Goal: Transaction & Acquisition: Purchase product/service

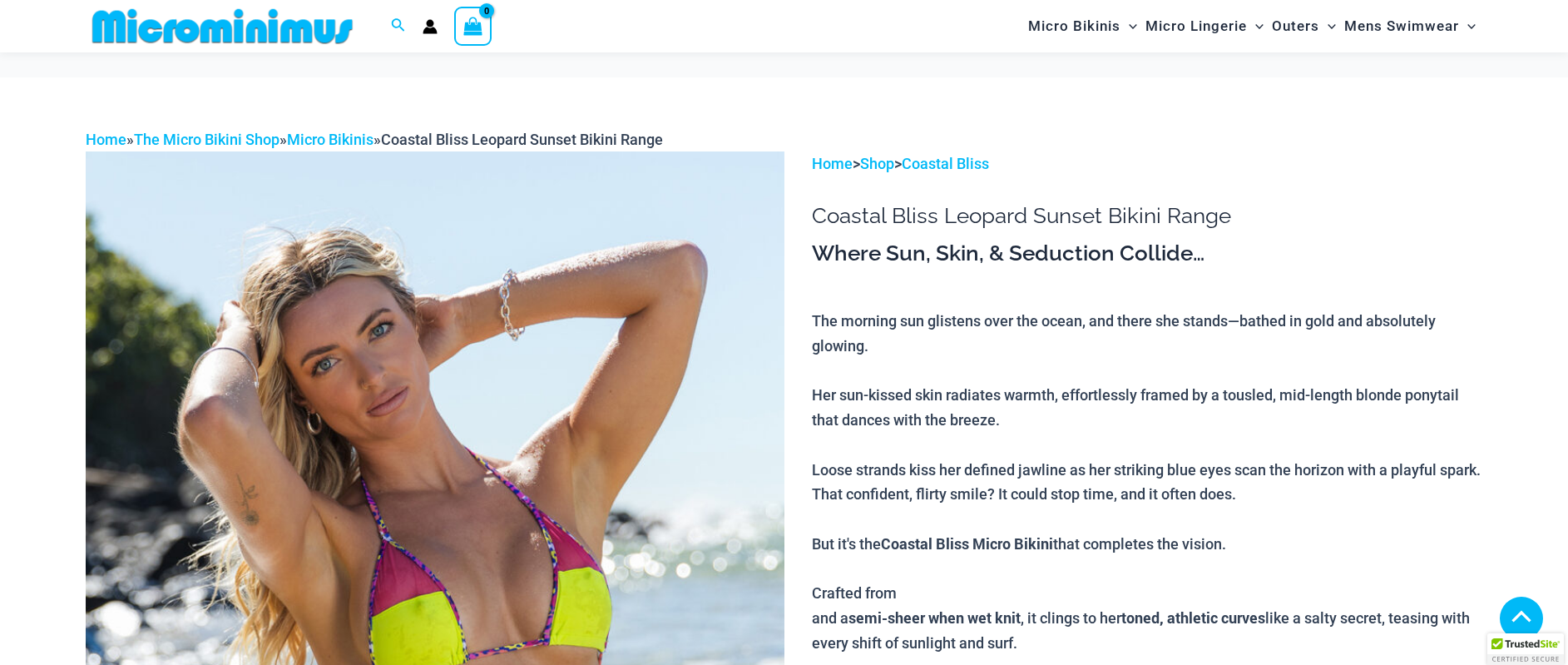
scroll to position [331, 0]
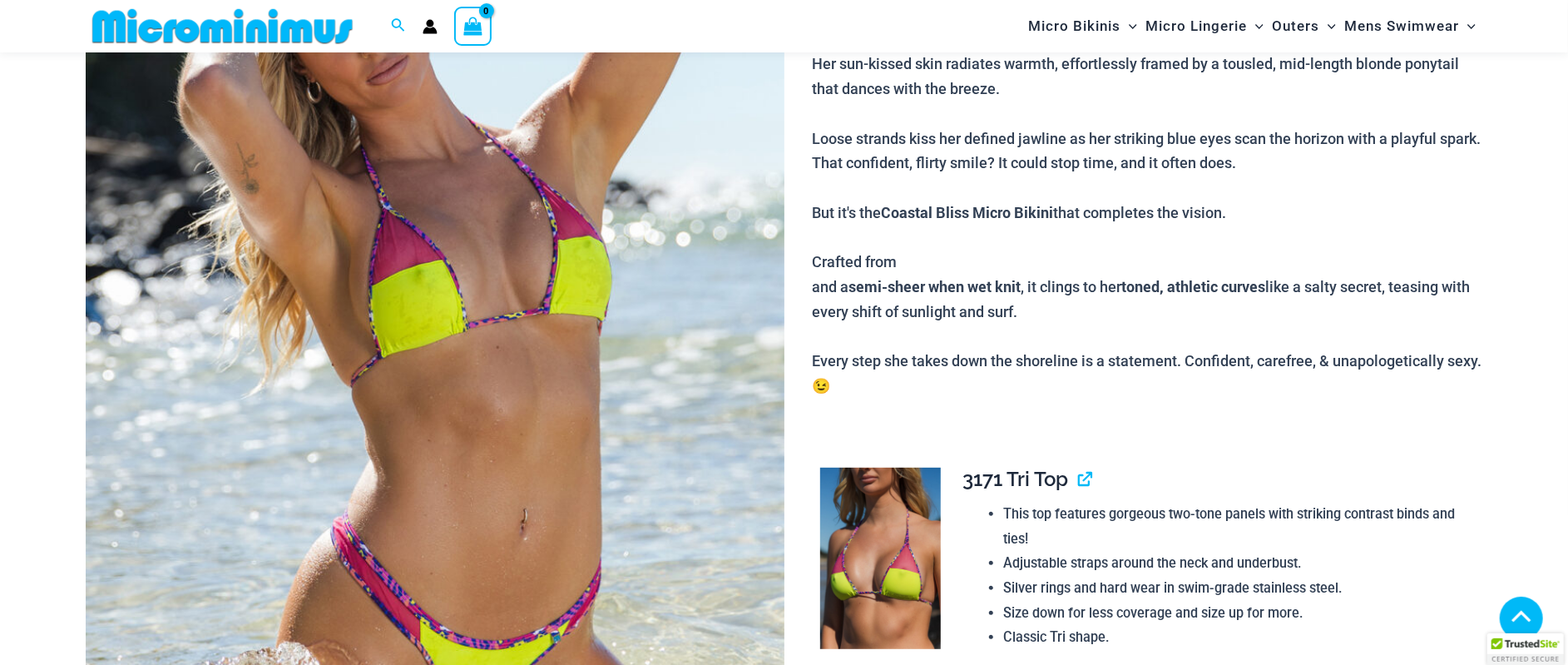
click at [506, 303] on img at bounding box center [435, 347] width 699 height 1055
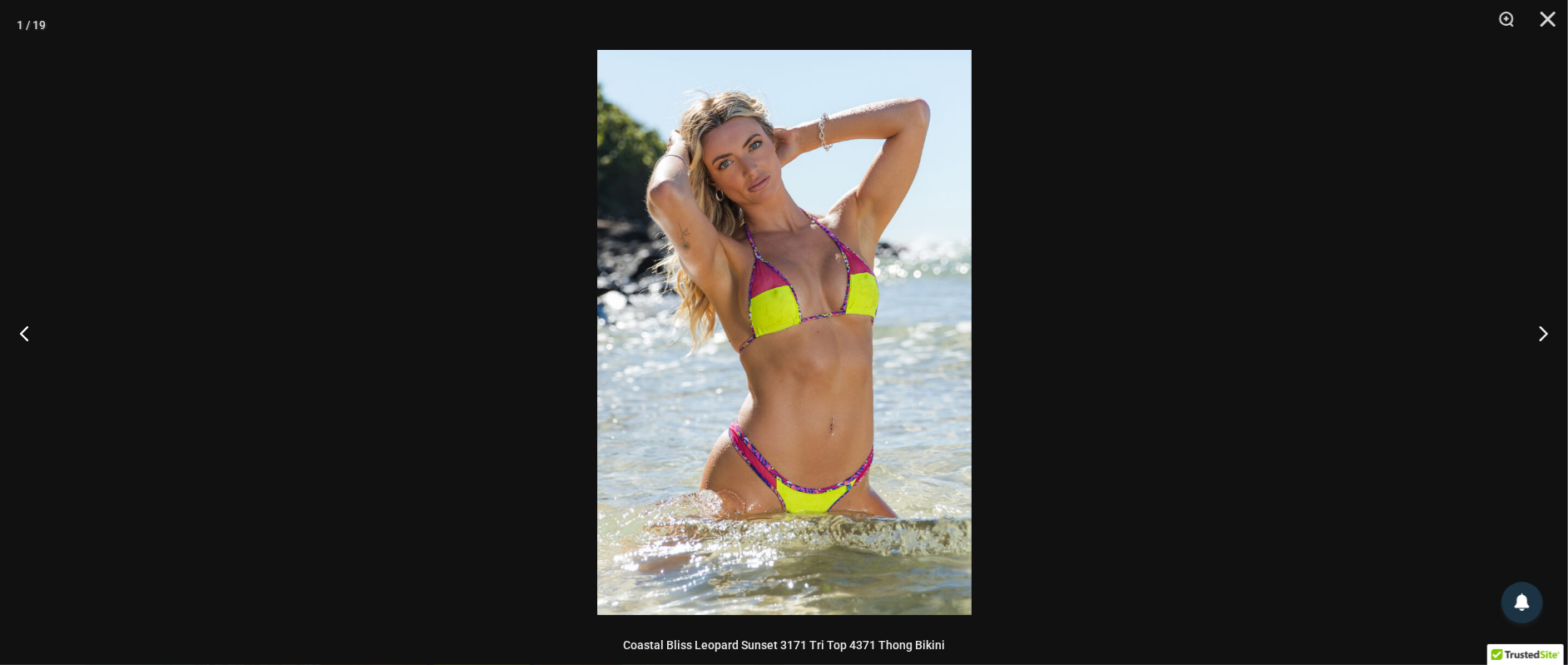
click at [828, 302] on img at bounding box center [784, 332] width 374 height 565
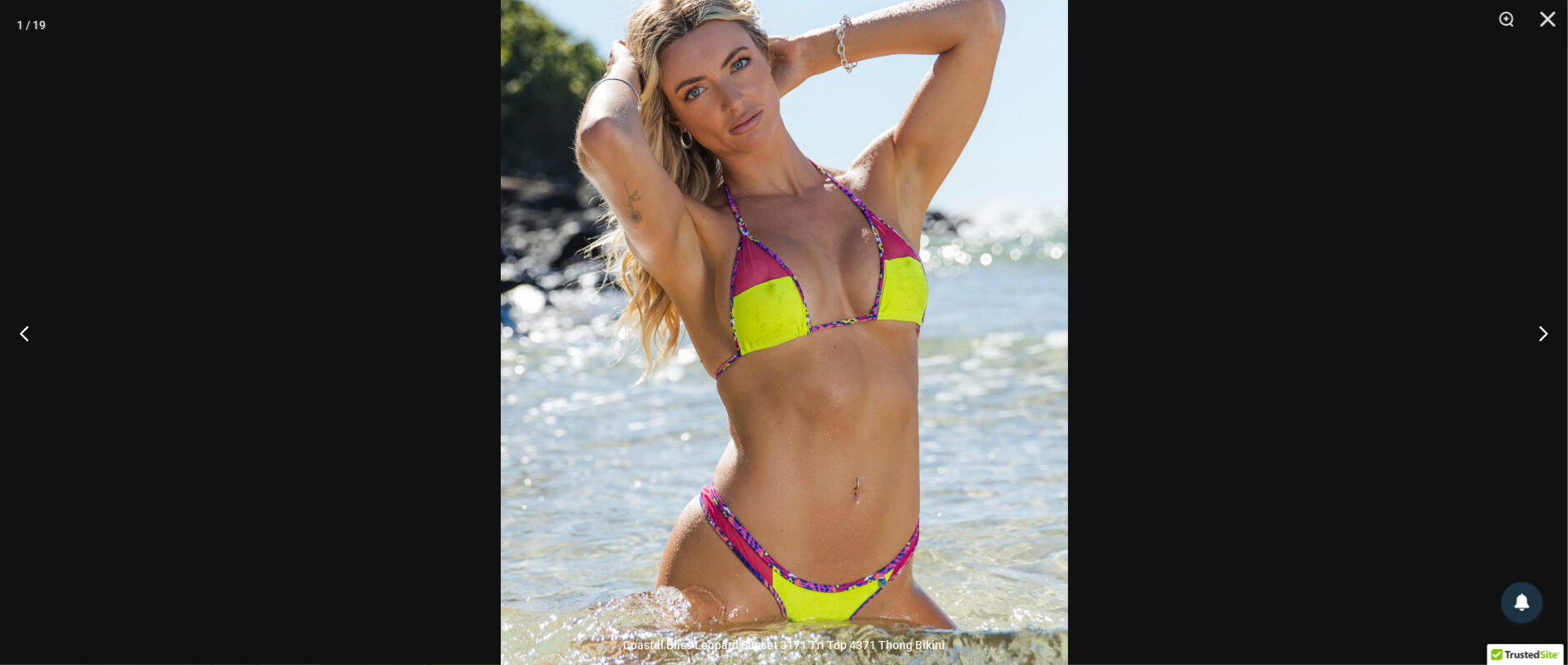
click at [828, 302] on img at bounding box center [784, 347] width 567 height 857
click at [1539, 336] on button "Next" at bounding box center [1536, 333] width 62 height 83
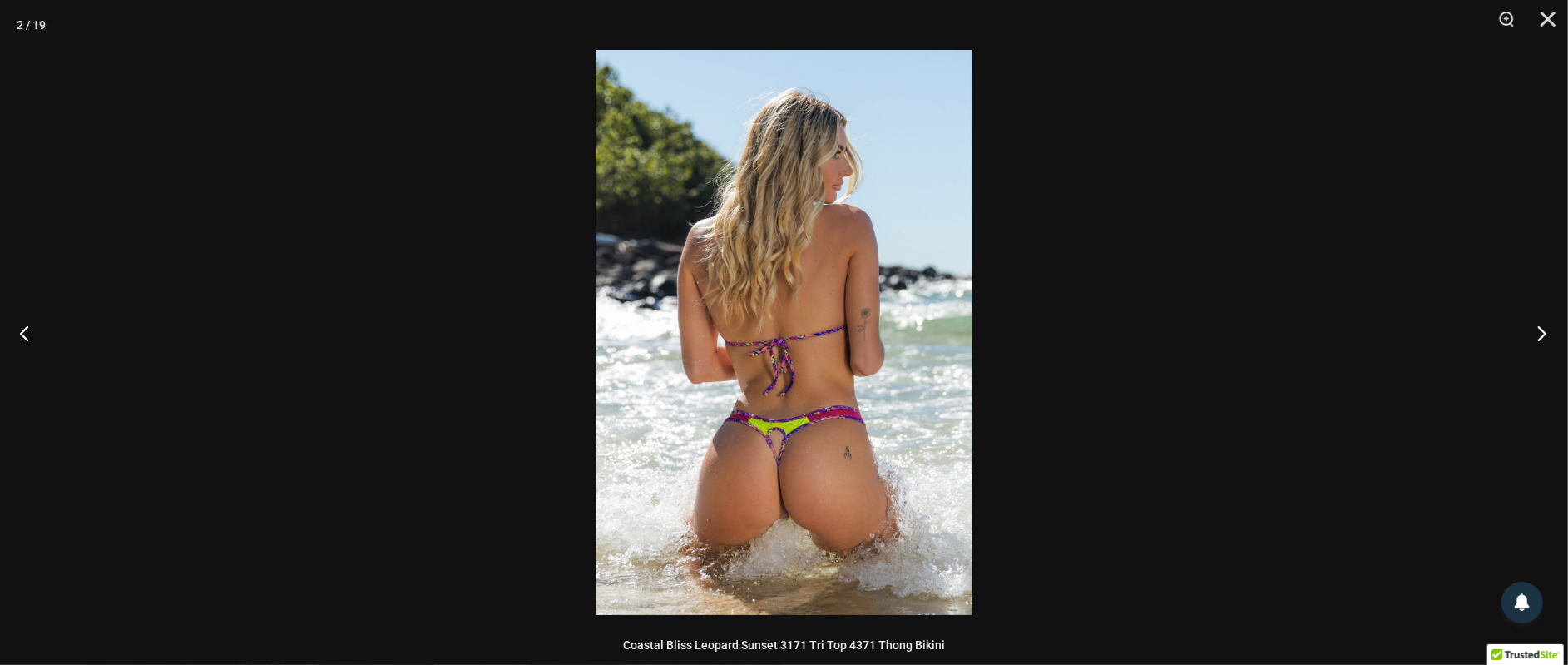
click at [1539, 336] on button "Next" at bounding box center [1536, 333] width 62 height 83
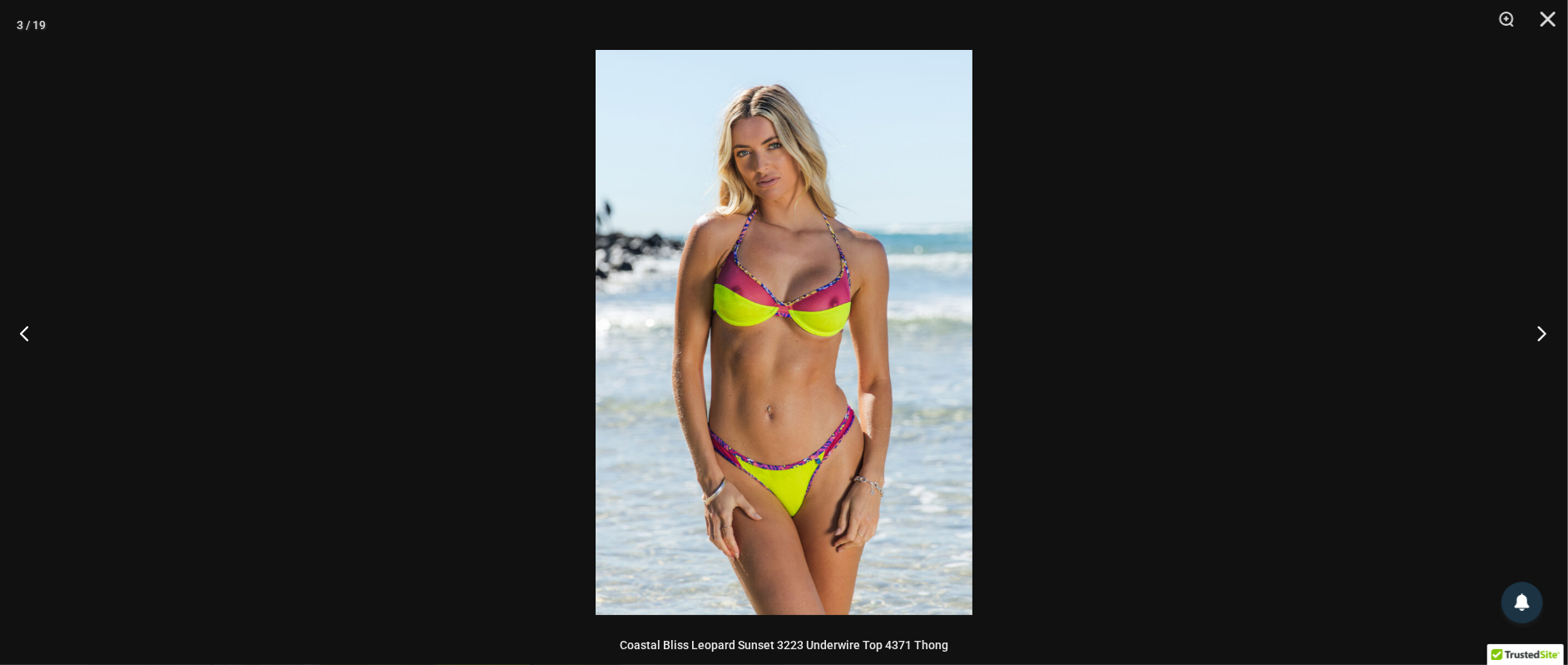
click at [1539, 336] on button "Next" at bounding box center [1536, 333] width 62 height 83
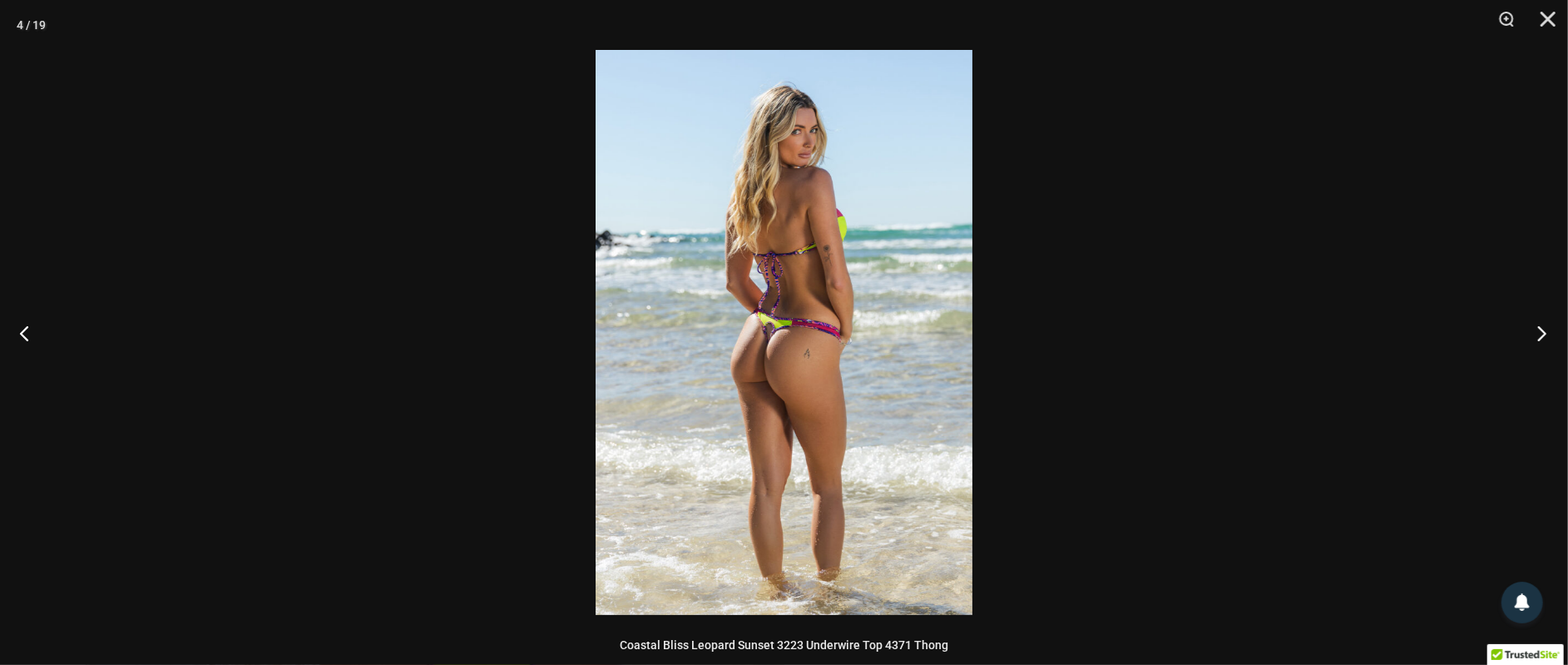
click at [1539, 336] on button "Next" at bounding box center [1536, 333] width 62 height 83
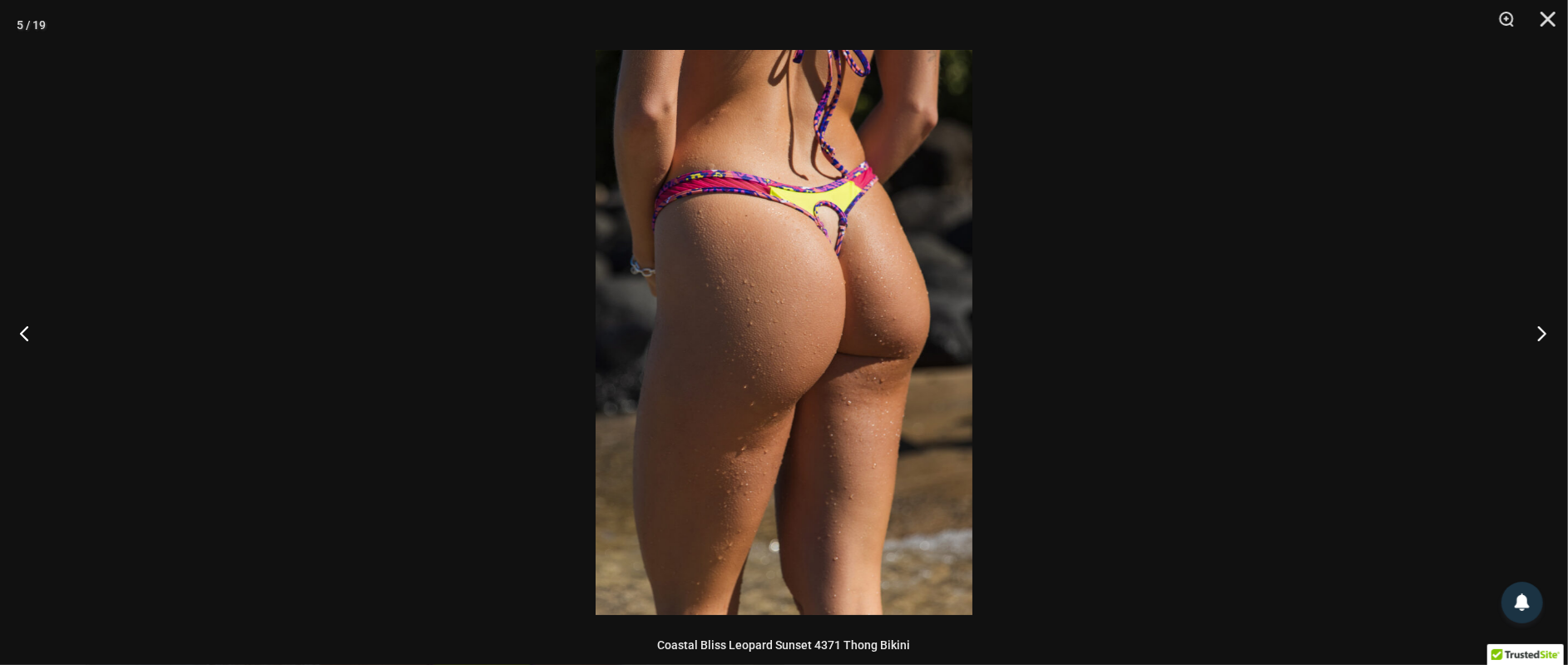
click at [1539, 336] on button "Next" at bounding box center [1536, 333] width 62 height 83
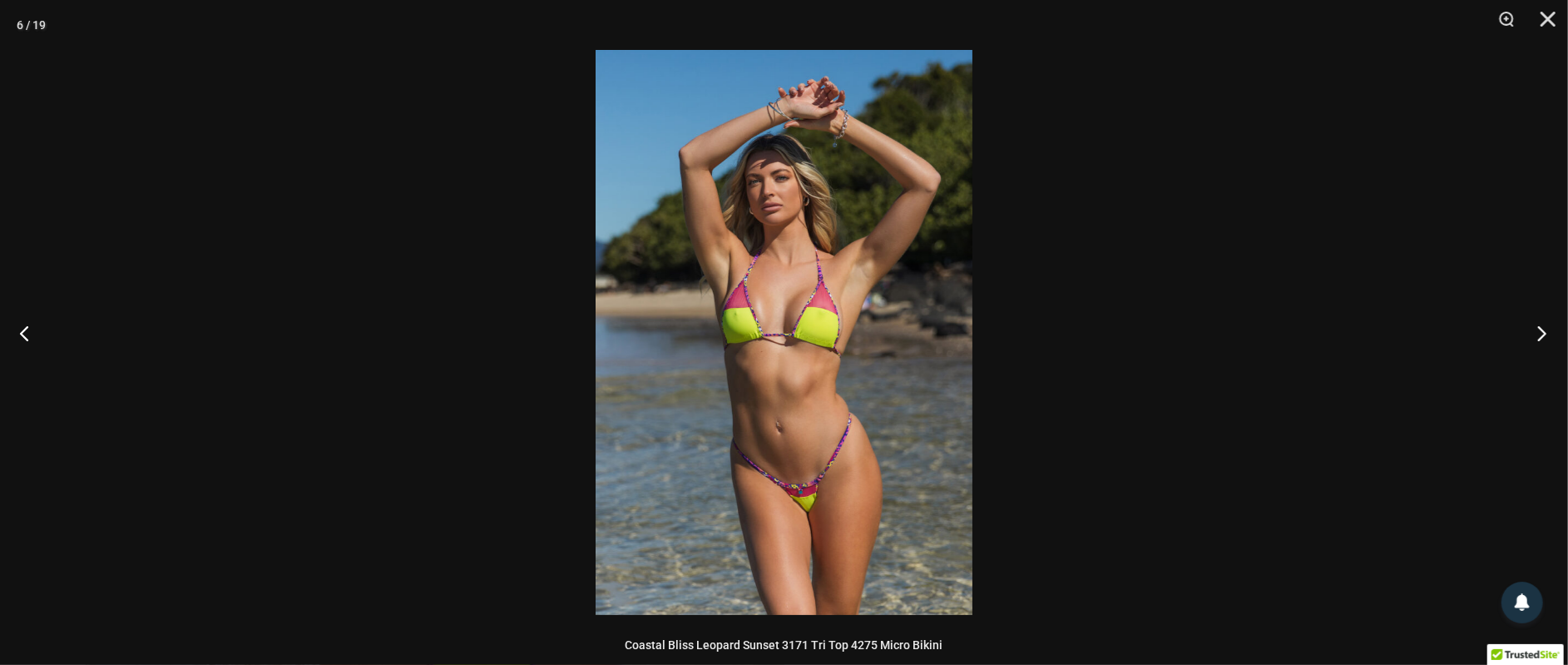
click at [1537, 327] on button "Next" at bounding box center [1536, 333] width 62 height 83
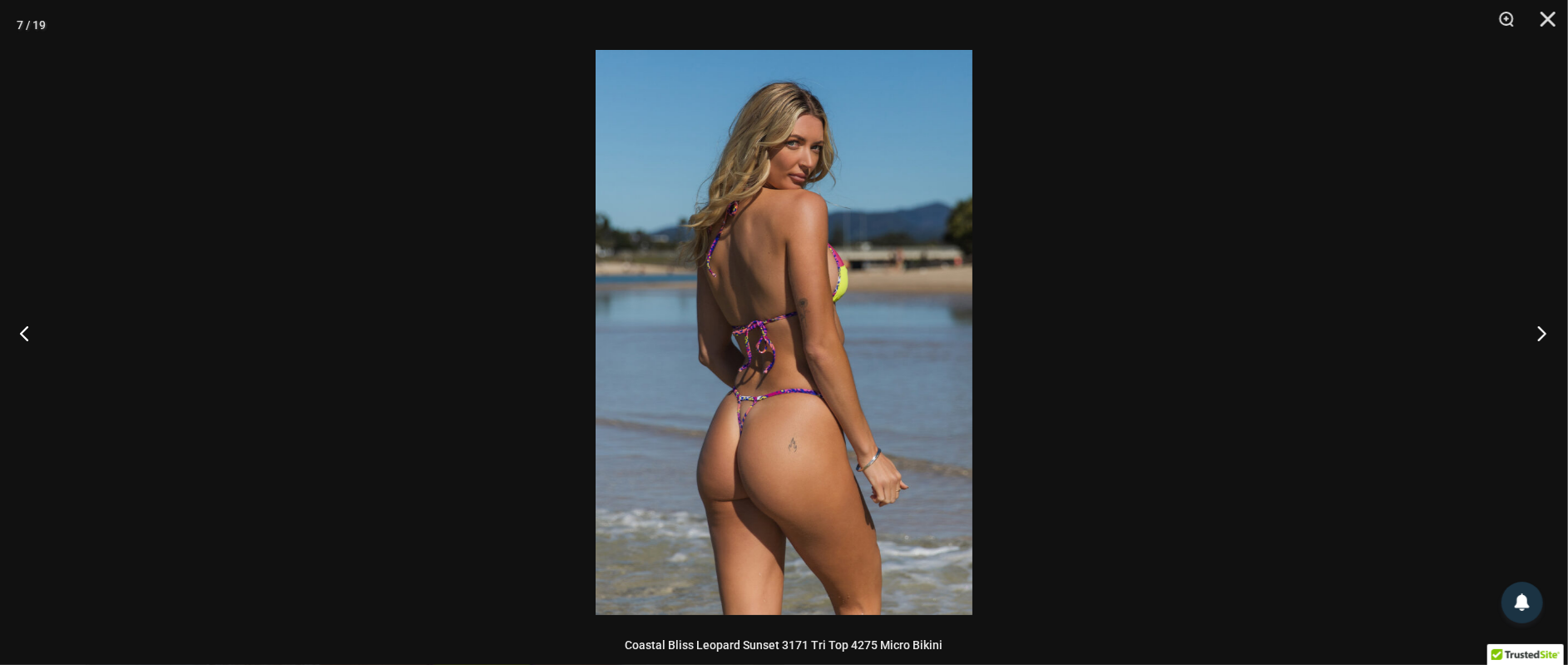
click at [1541, 332] on button "Next" at bounding box center [1536, 333] width 62 height 83
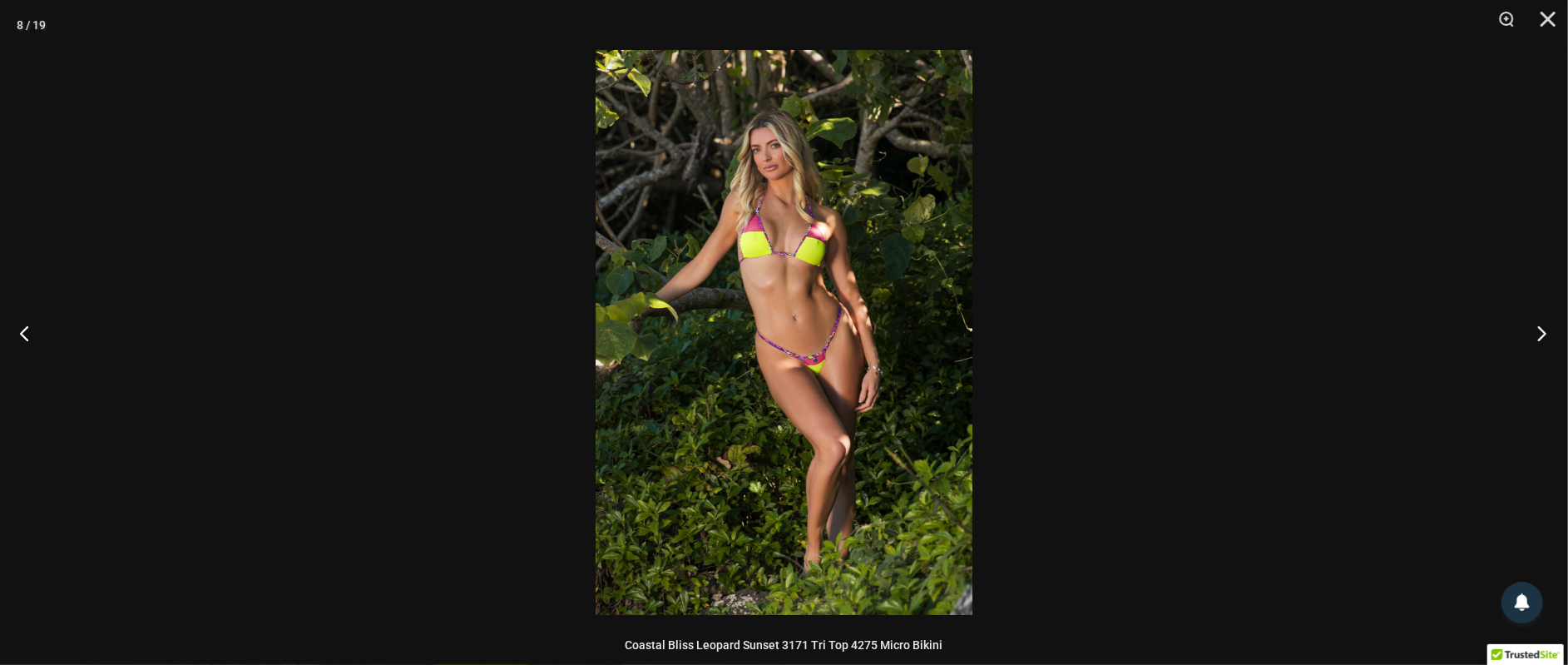
click at [1541, 332] on button "Next" at bounding box center [1536, 333] width 62 height 83
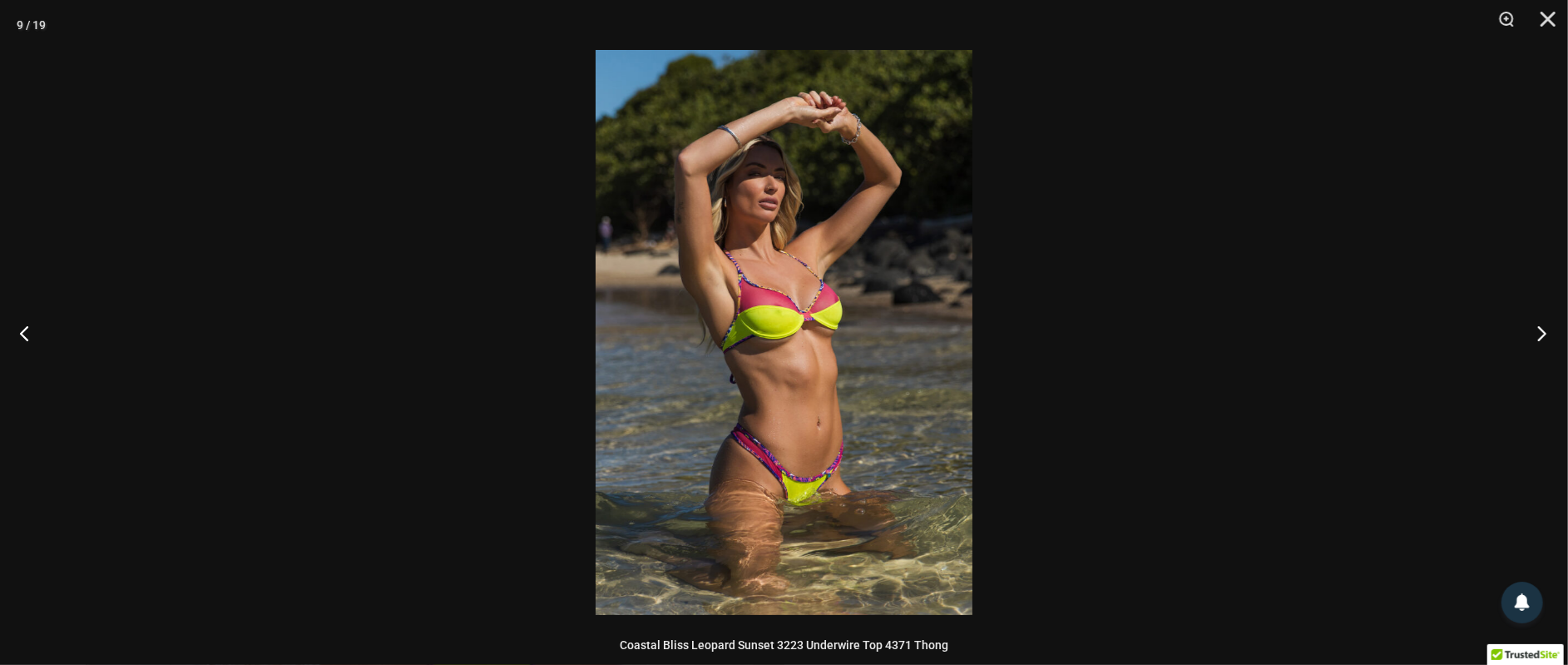
click at [1541, 332] on button "Next" at bounding box center [1536, 333] width 62 height 83
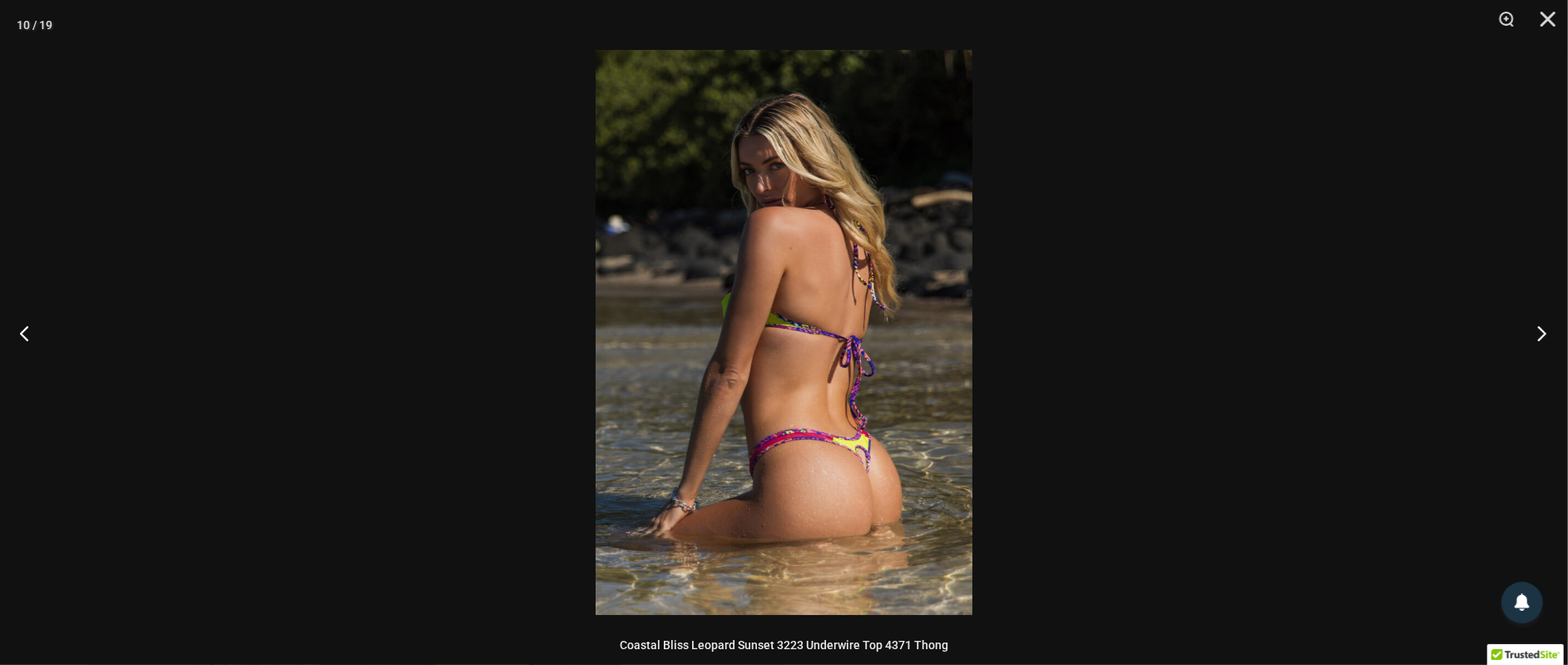
click at [1541, 332] on button "Next" at bounding box center [1536, 333] width 62 height 83
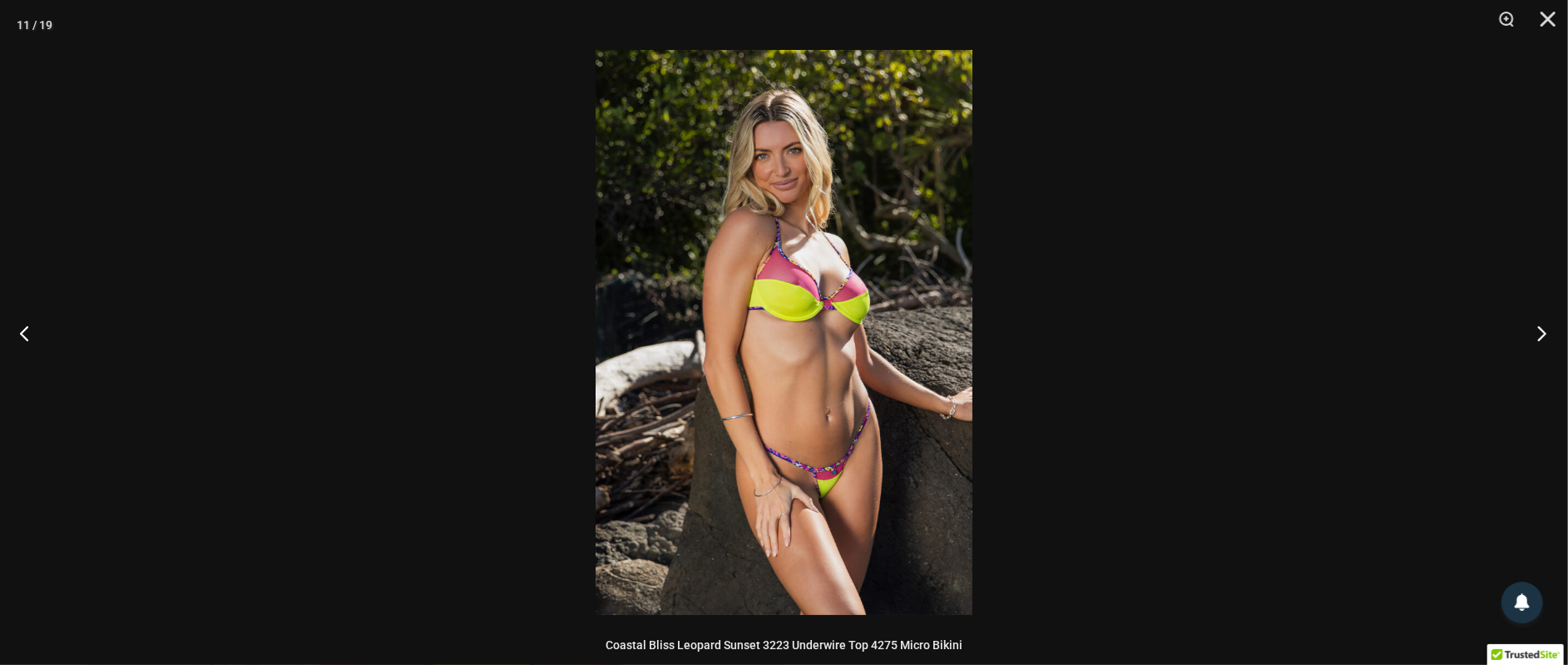
click at [1541, 332] on button "Next" at bounding box center [1536, 333] width 62 height 83
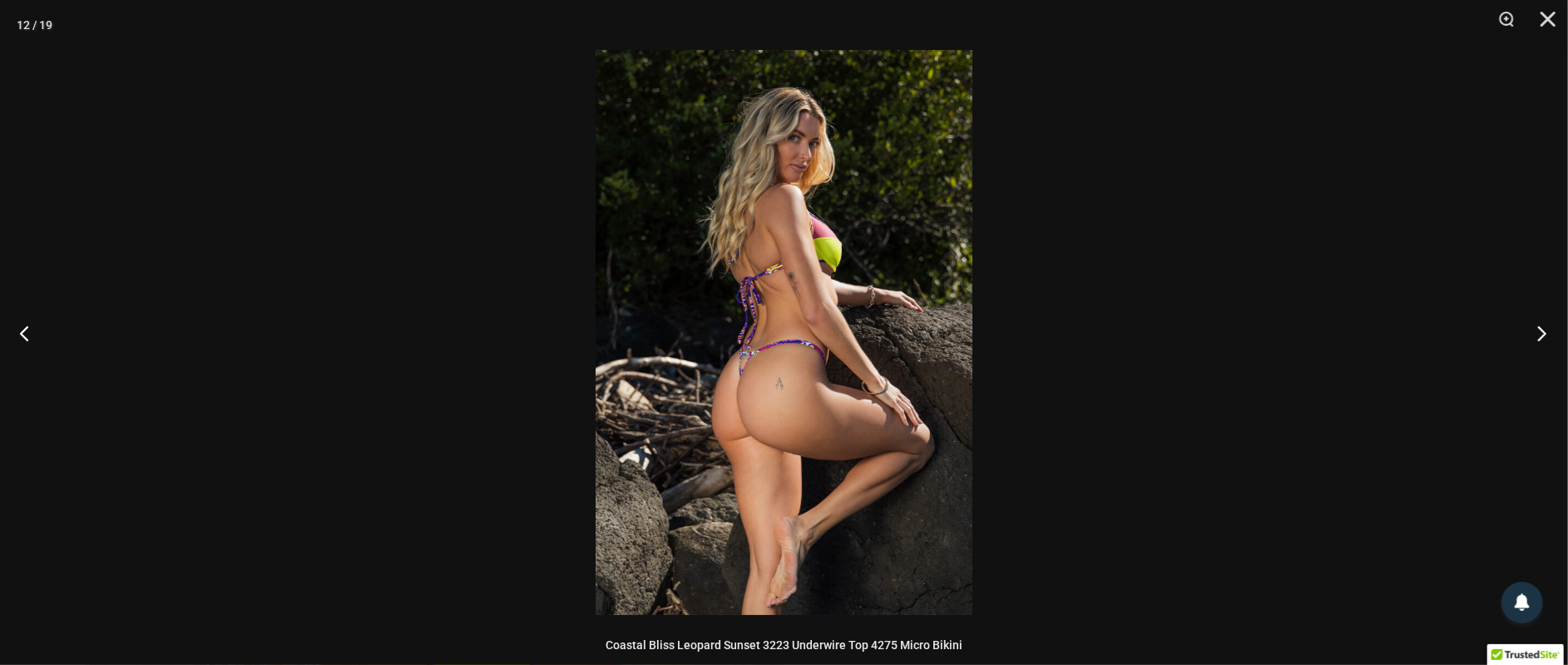
click at [1541, 332] on button "Next" at bounding box center [1536, 333] width 62 height 83
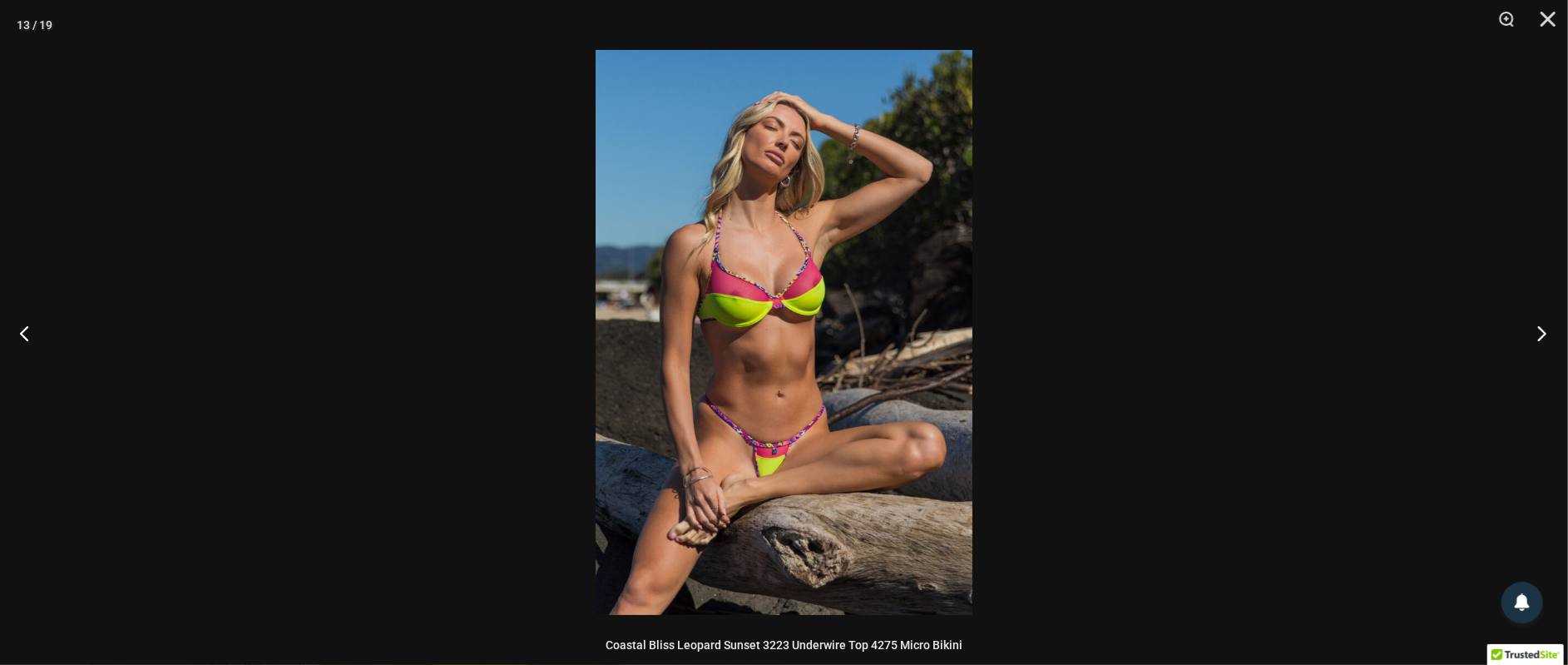
click at [1541, 332] on button "Next" at bounding box center [1536, 333] width 62 height 83
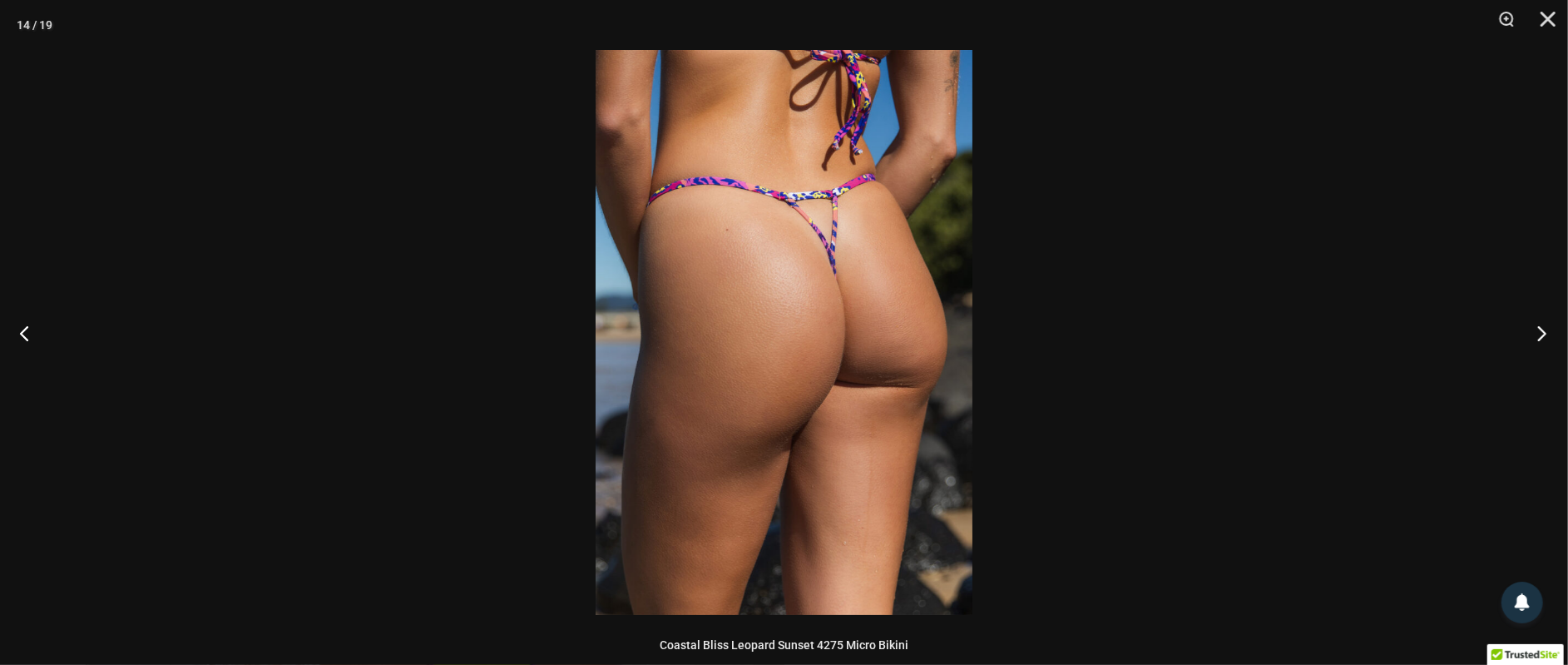
click at [1544, 332] on button "Next" at bounding box center [1536, 333] width 62 height 83
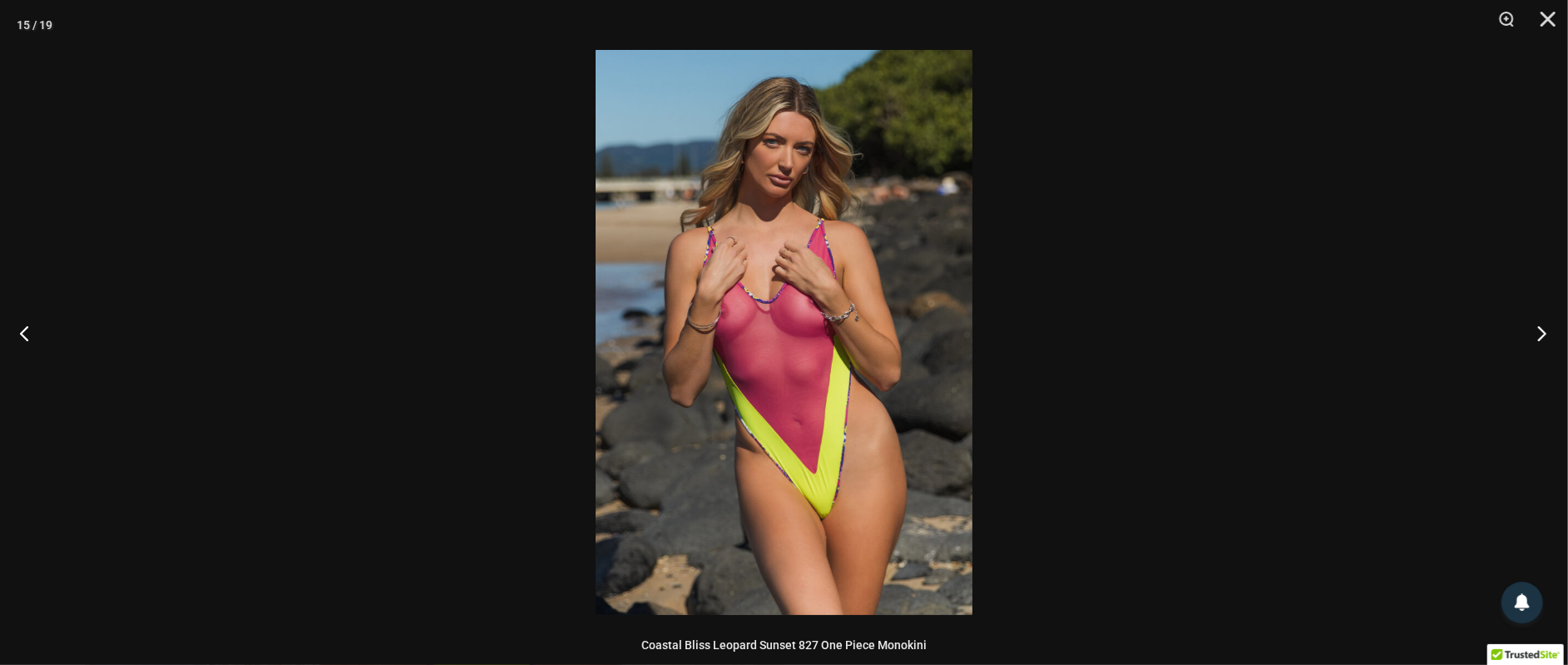
click at [1544, 332] on button "Next" at bounding box center [1536, 333] width 62 height 83
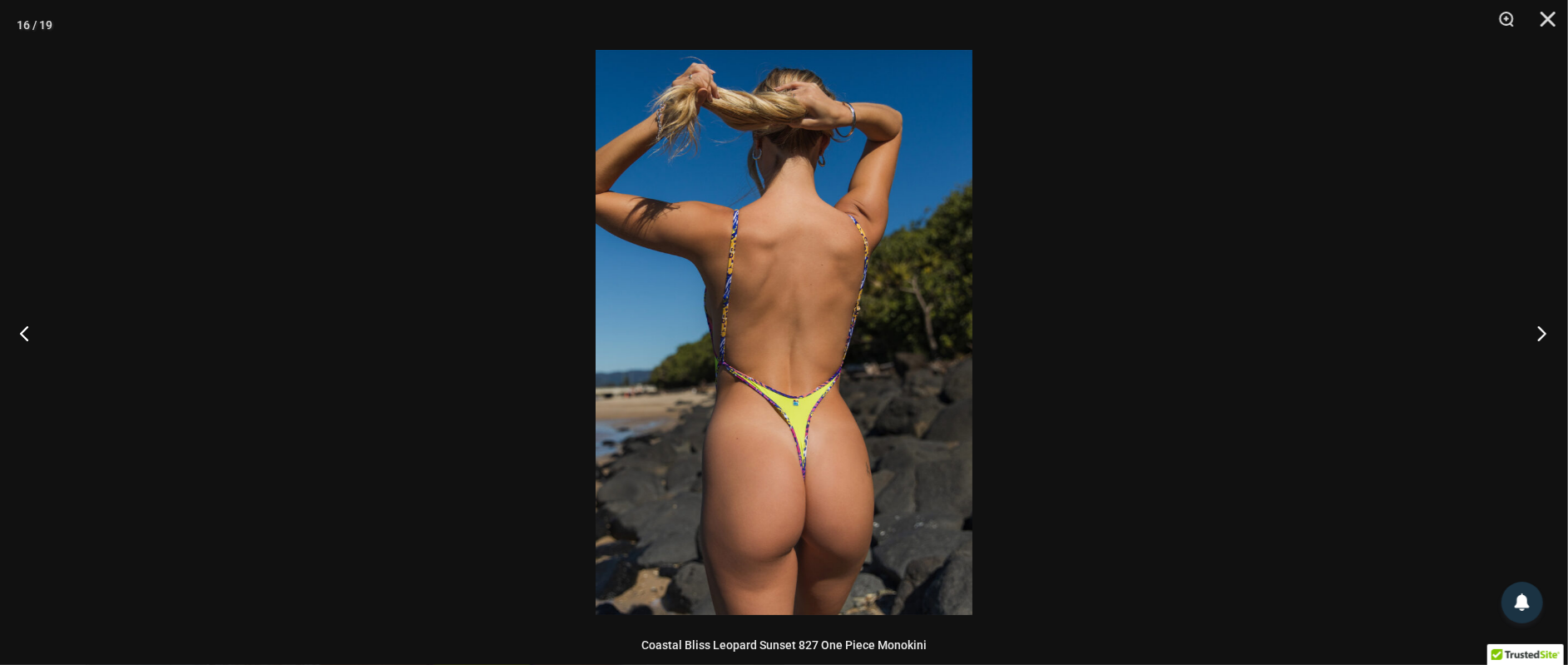
click at [1542, 333] on button "Next" at bounding box center [1536, 333] width 62 height 83
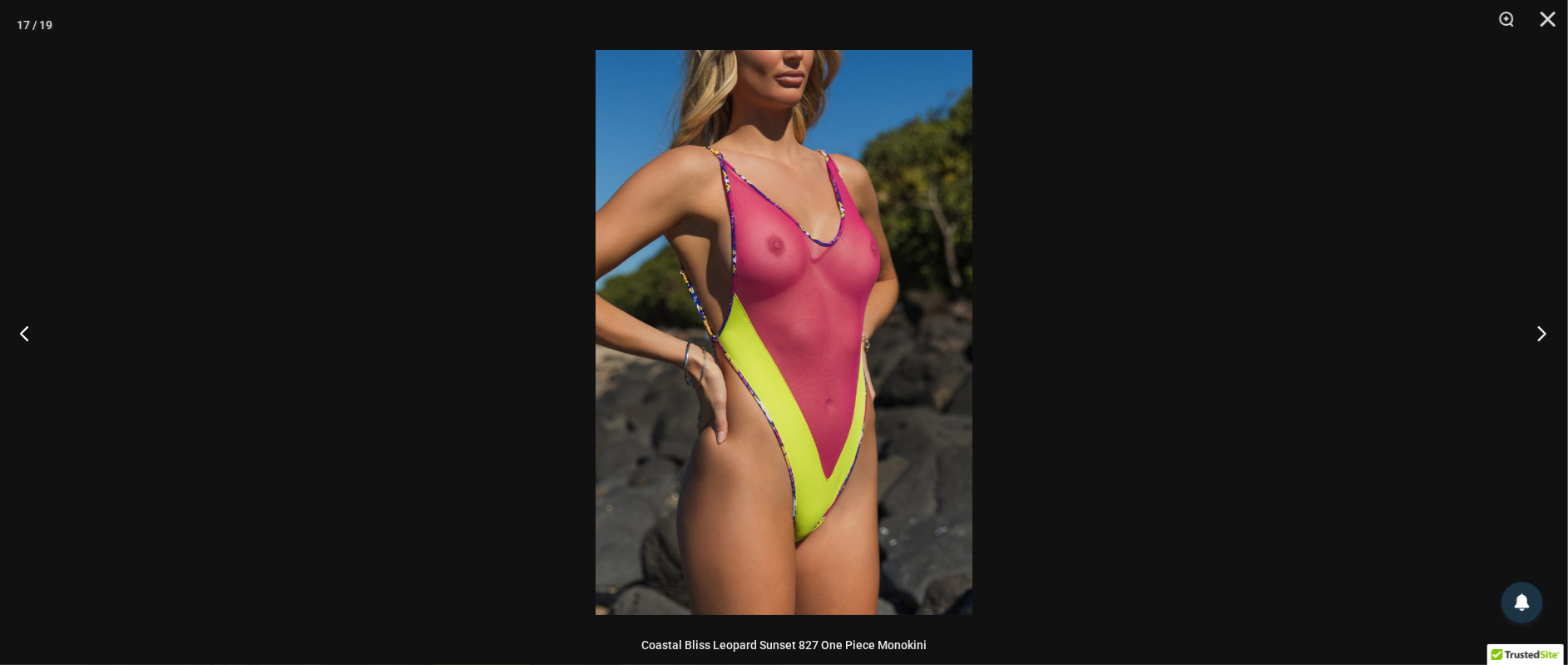
click at [1542, 333] on button "Next" at bounding box center [1536, 333] width 62 height 83
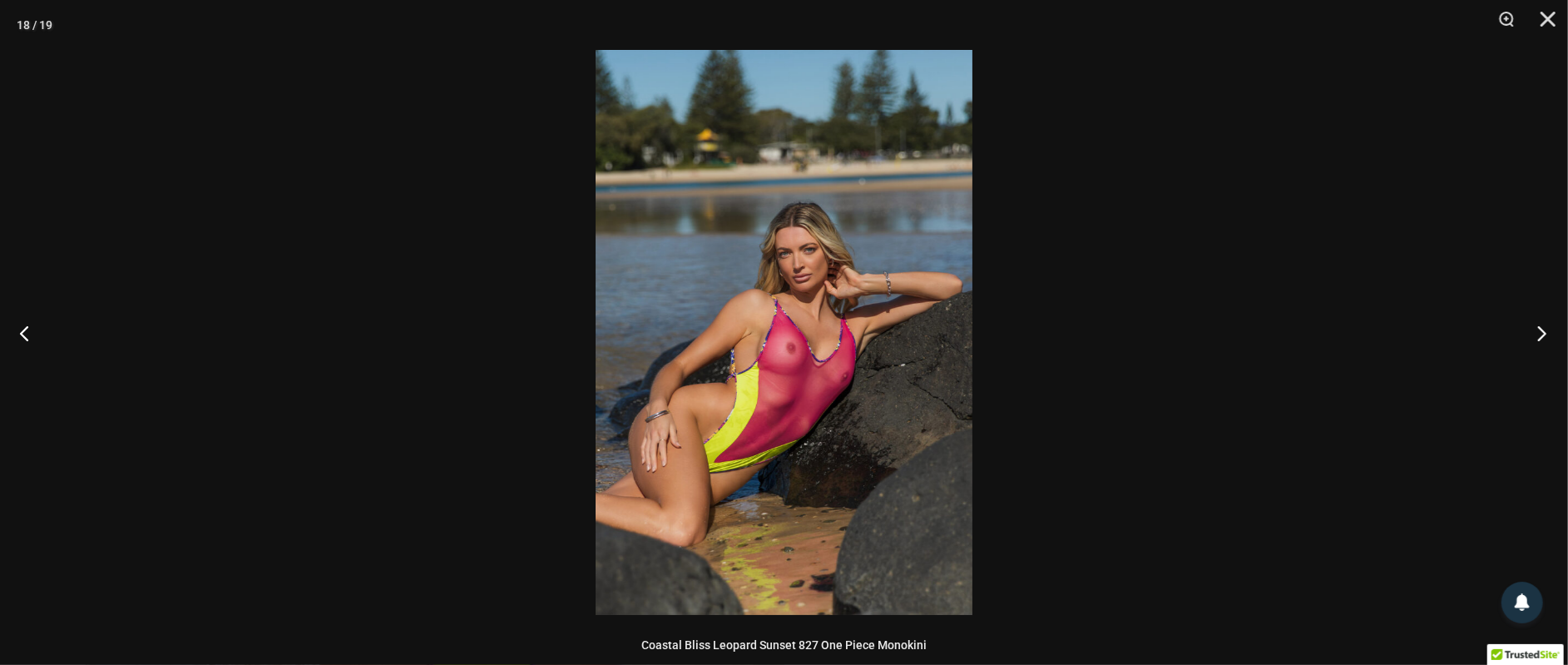
click at [1542, 333] on button "Next" at bounding box center [1536, 333] width 62 height 83
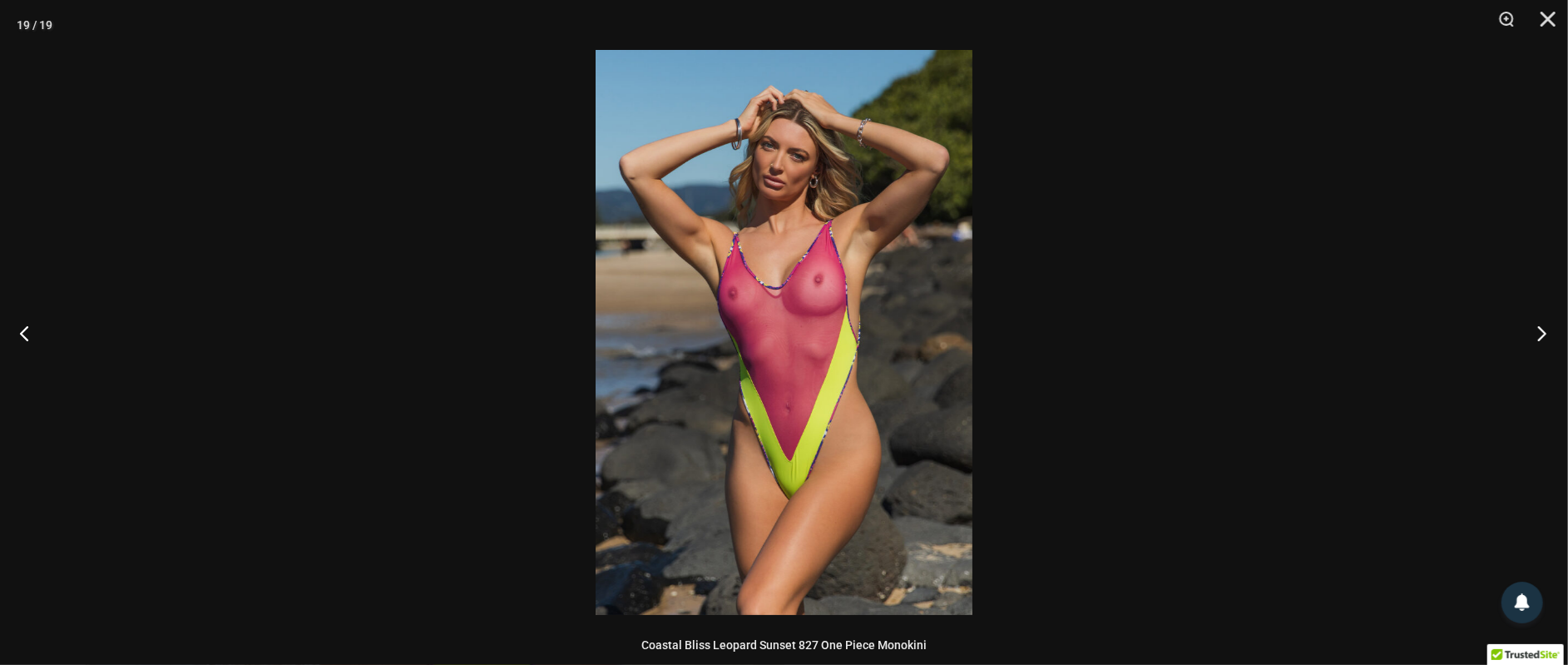
click at [1542, 333] on button "Next" at bounding box center [1536, 333] width 62 height 83
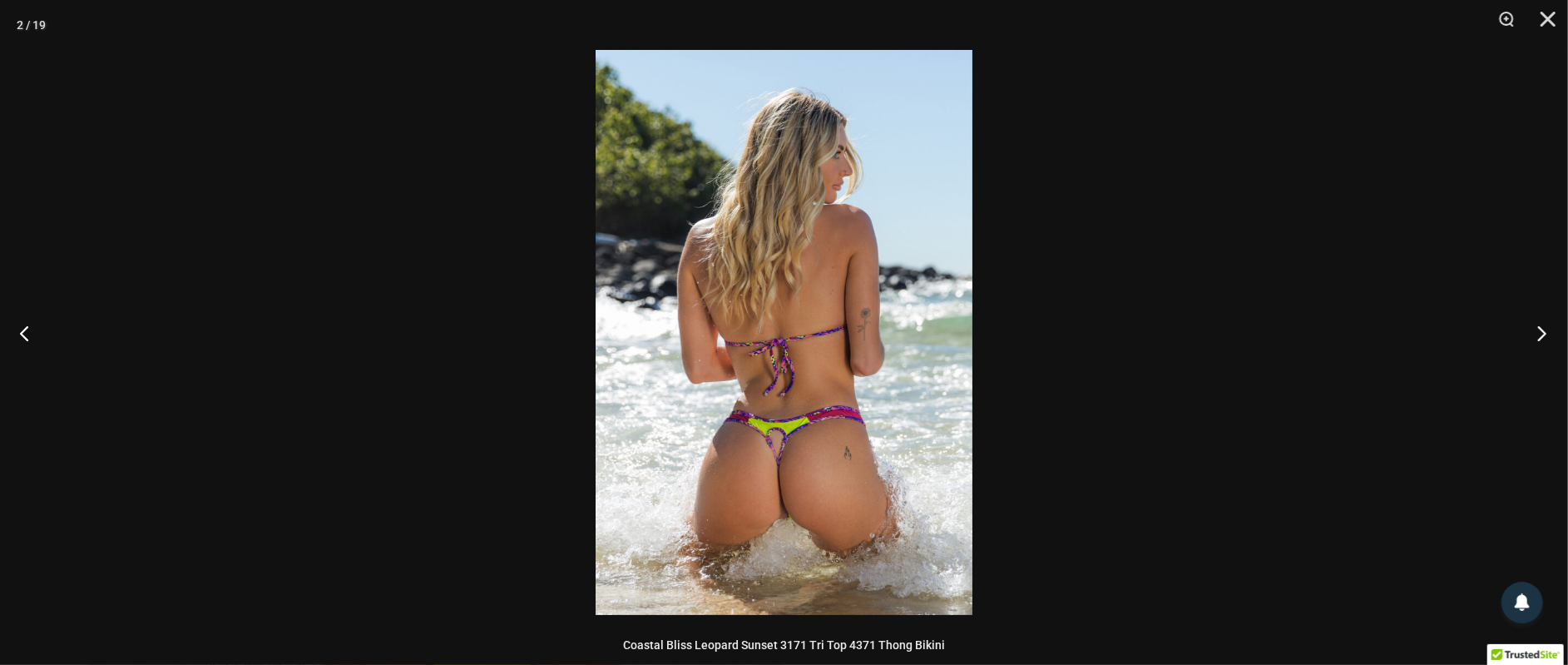
click at [1542, 333] on button "Next" at bounding box center [1536, 333] width 62 height 83
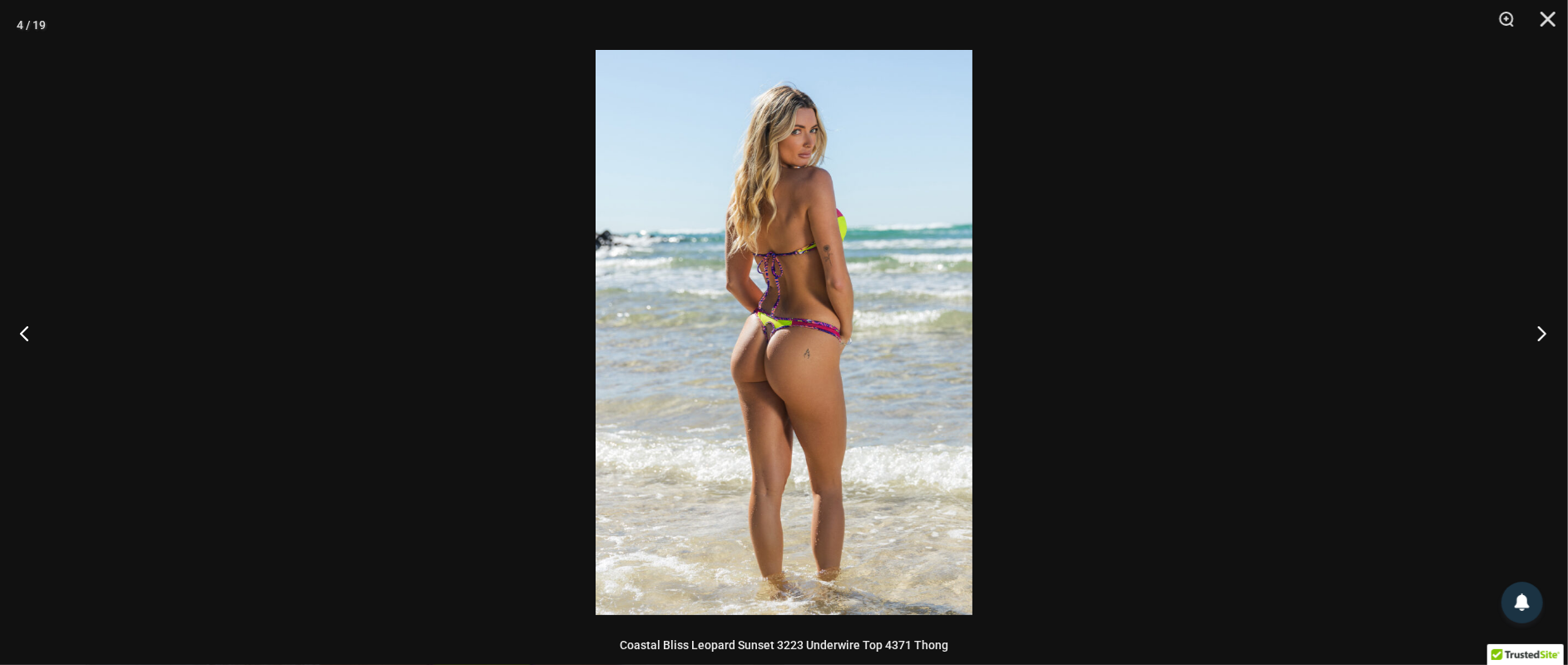
click at [1542, 333] on button "Next" at bounding box center [1536, 333] width 62 height 83
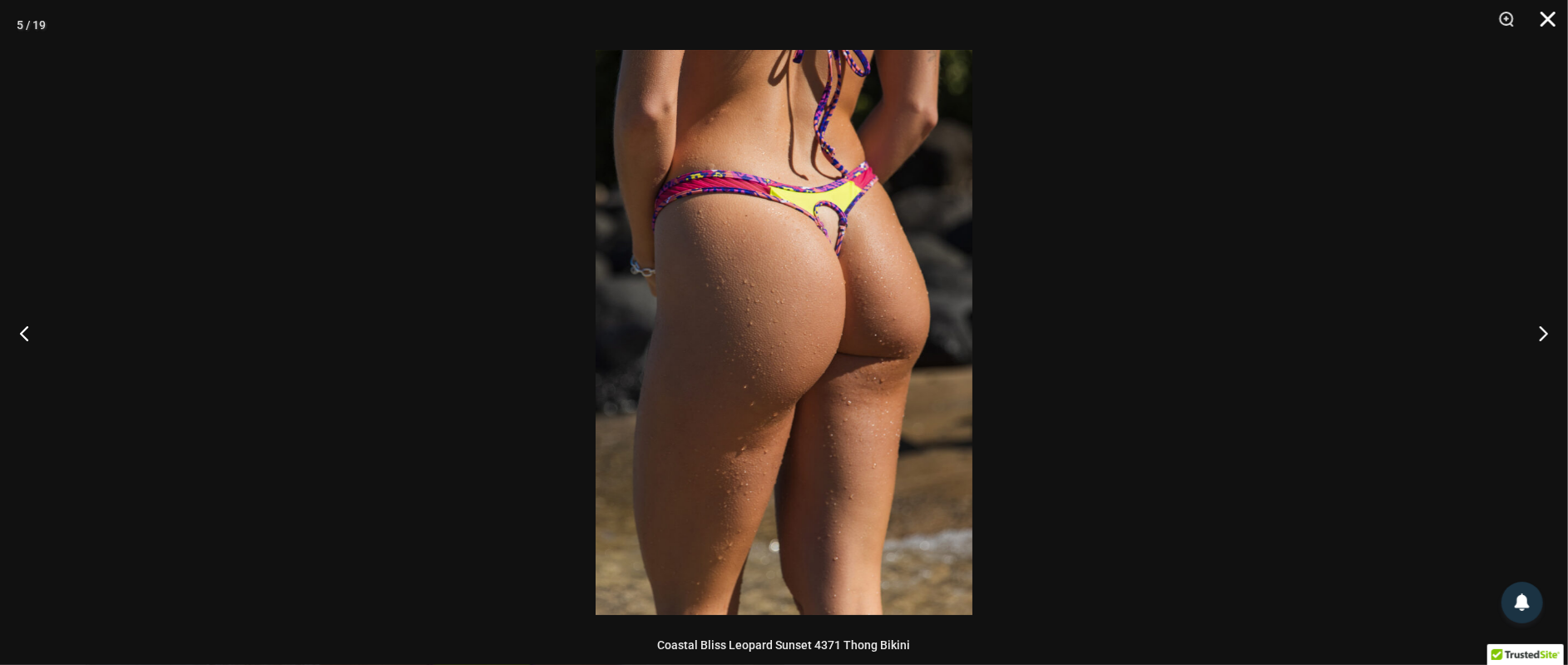
click at [1551, 17] on button "Close" at bounding box center [1542, 24] width 41 height 49
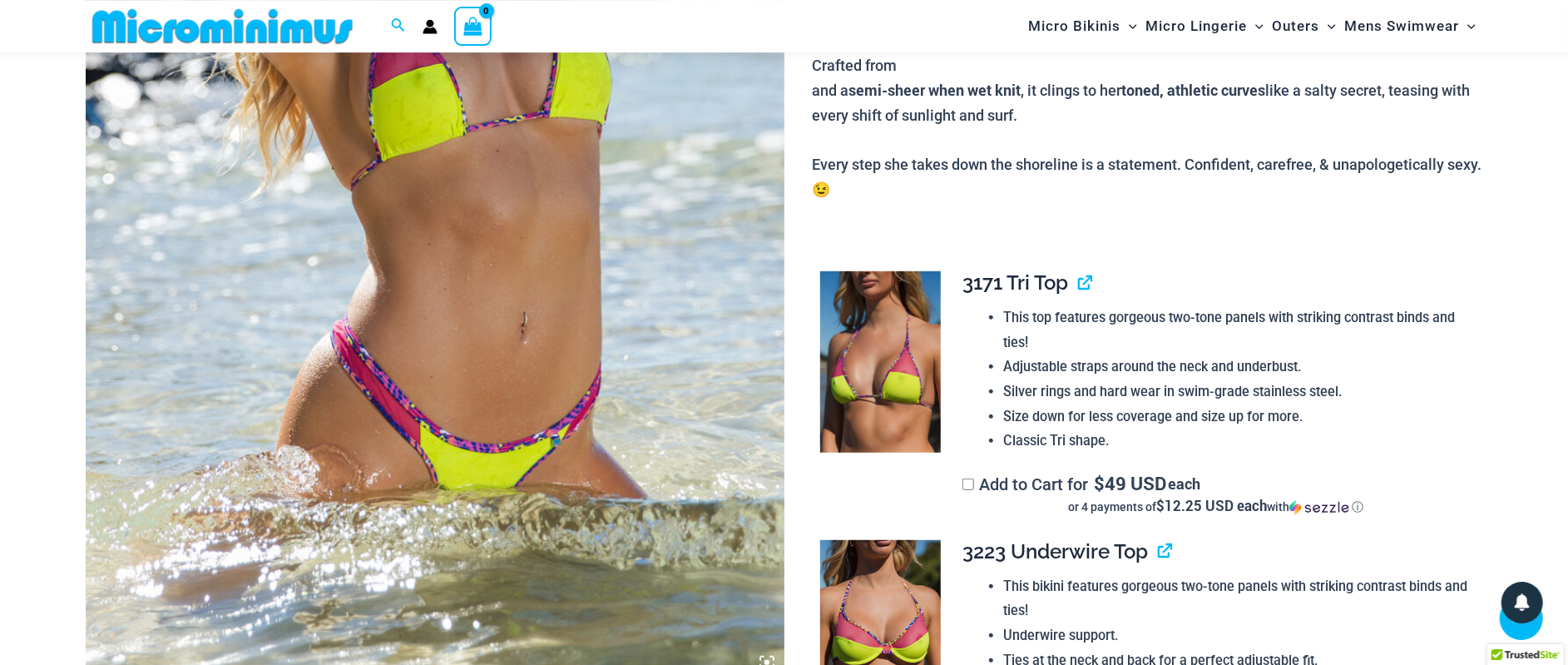
scroll to position [590, 0]
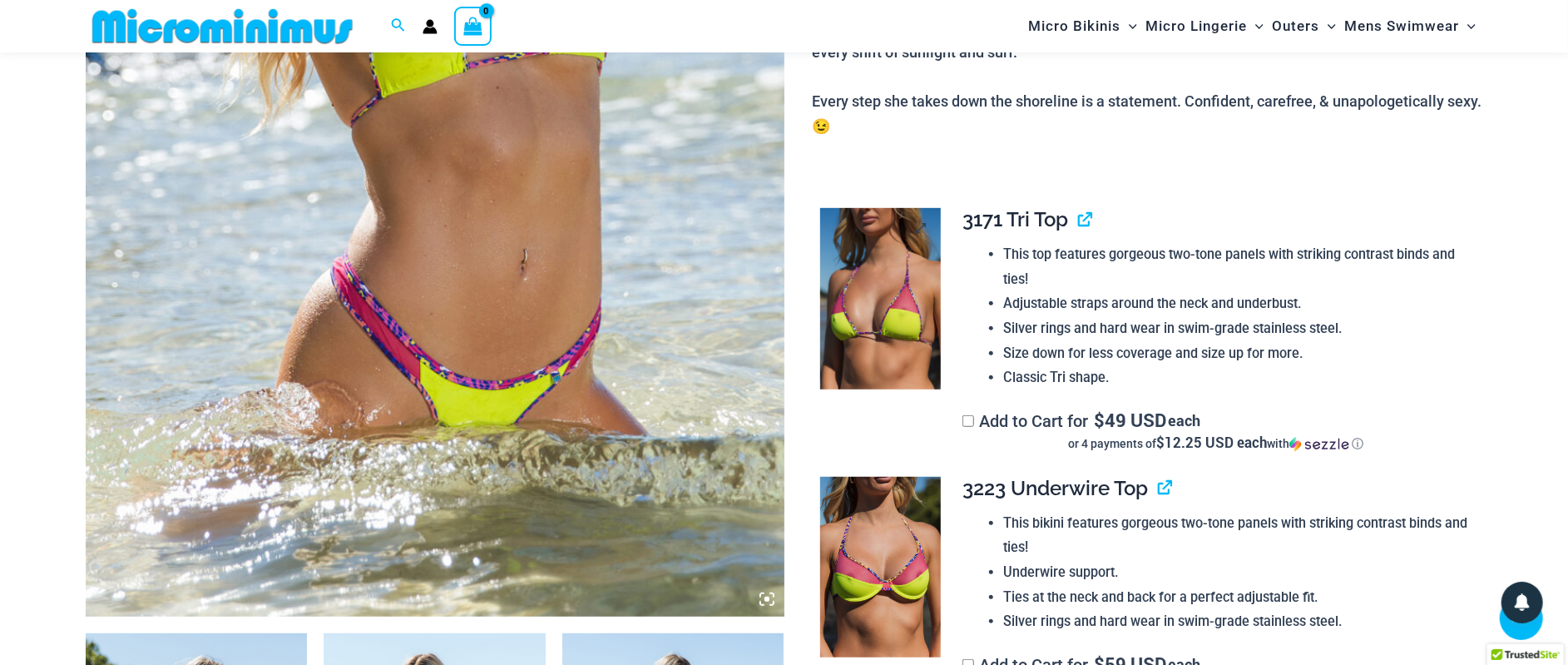
click at [871, 256] on img at bounding box center [881, 299] width 121 height 182
click at [889, 258] on img at bounding box center [881, 299] width 121 height 182
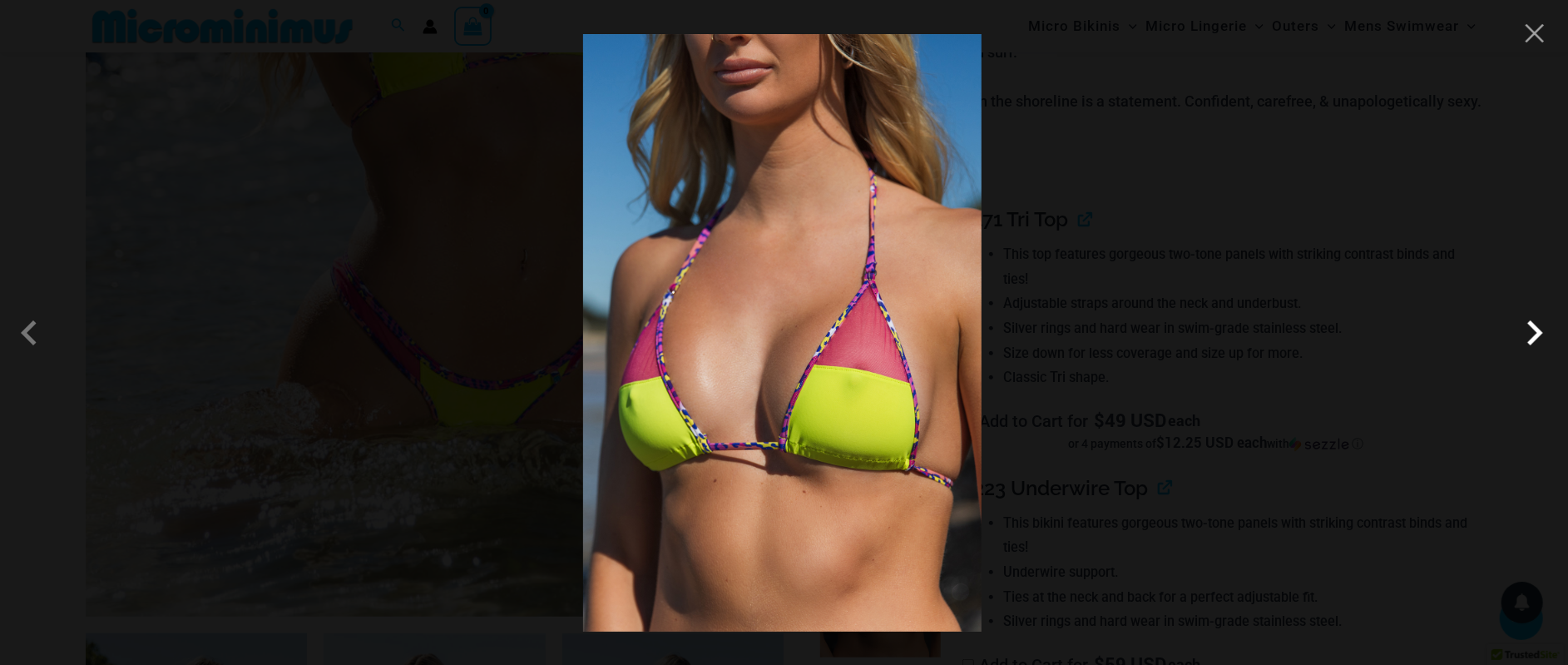
click at [1525, 337] on span at bounding box center [1534, 332] width 49 height 49
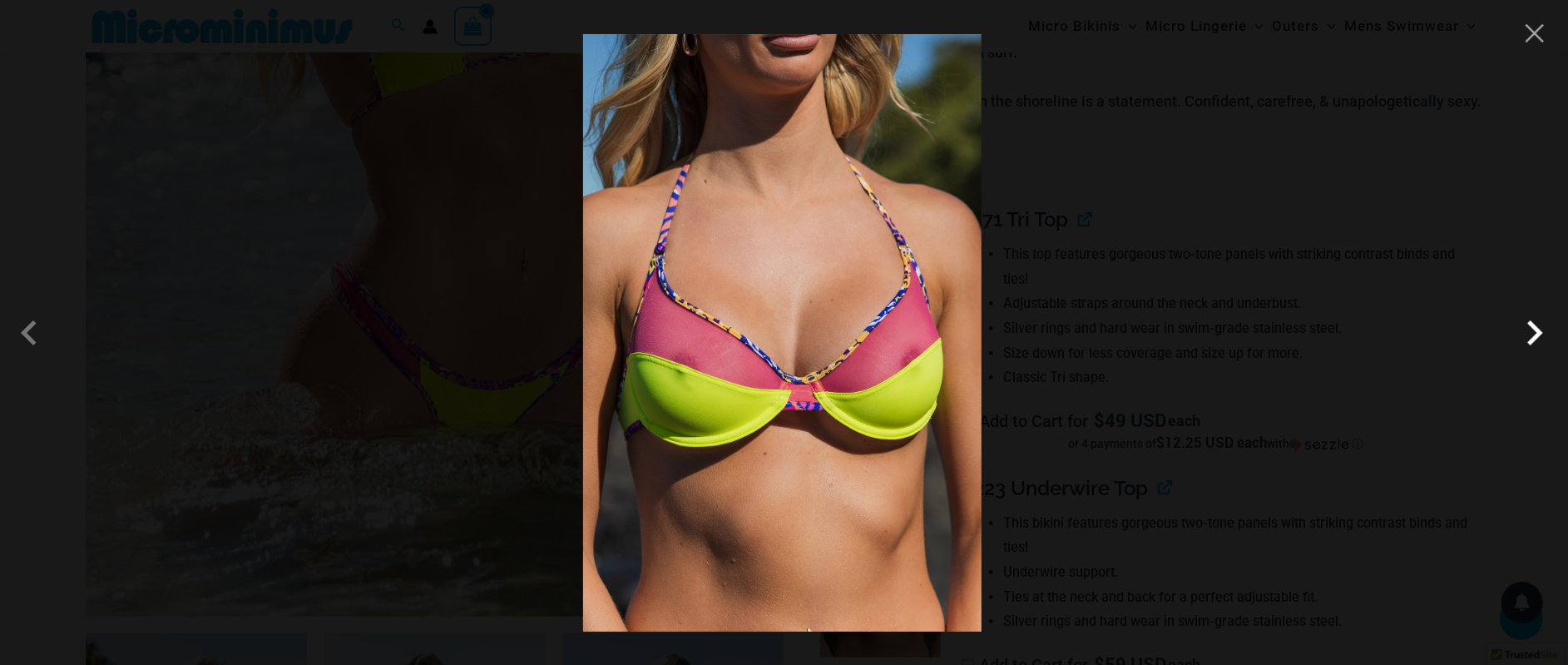
click at [1536, 338] on span at bounding box center [1534, 332] width 49 height 49
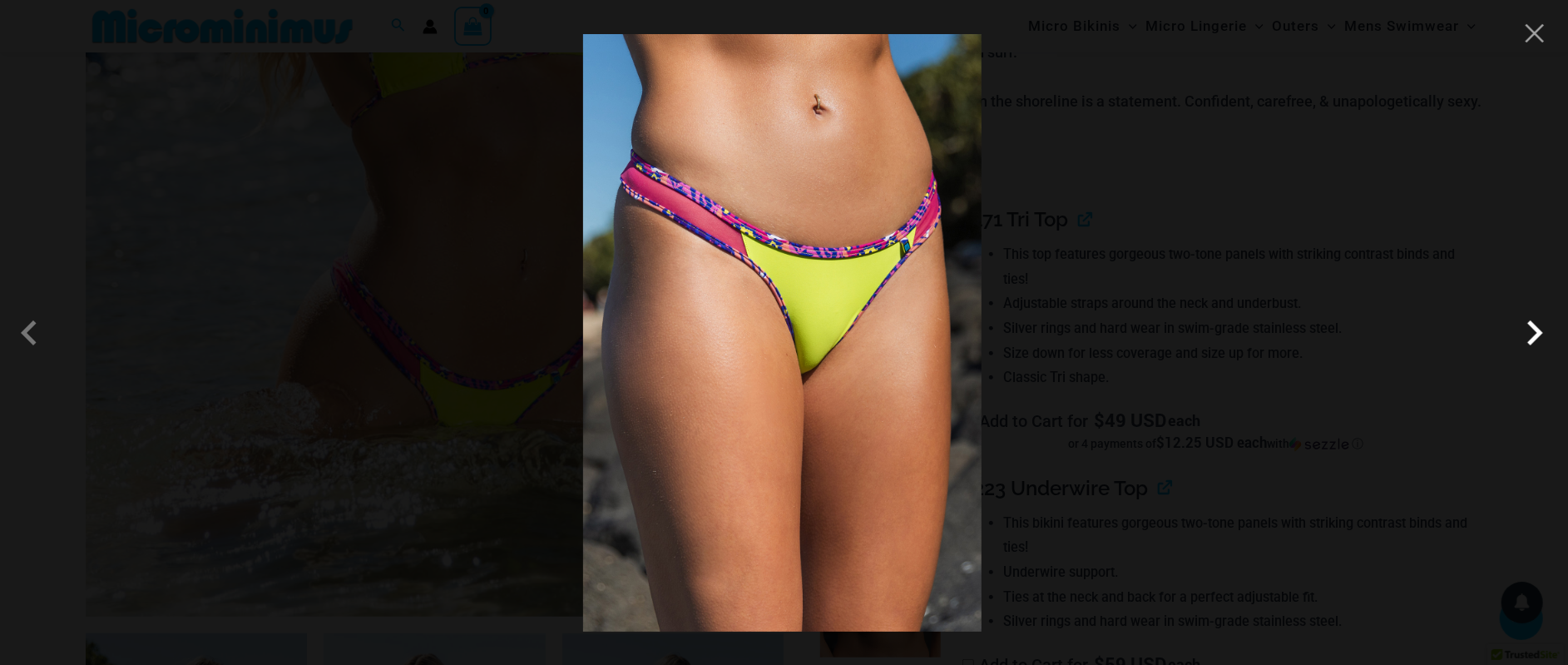
click at [1530, 333] on span at bounding box center [1534, 332] width 49 height 49
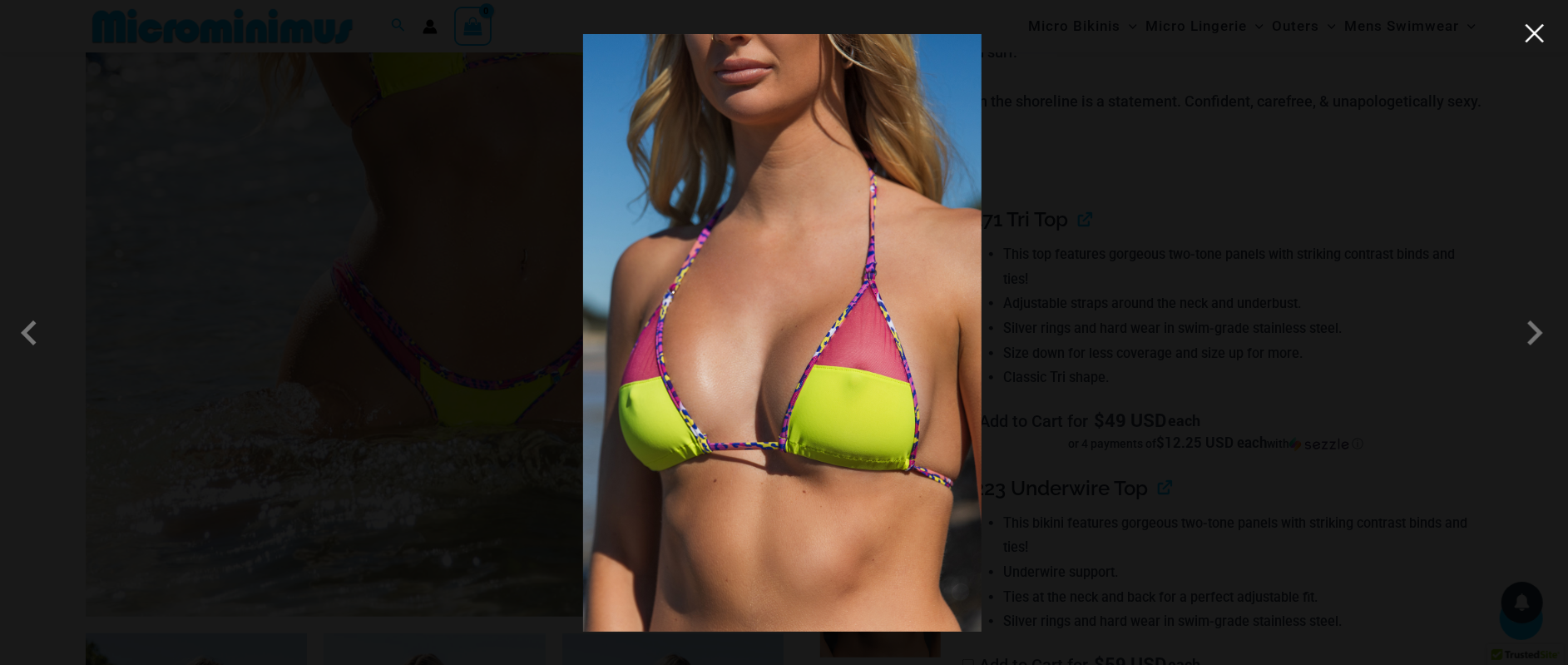
click at [1531, 42] on button "Close" at bounding box center [1535, 33] width 25 height 25
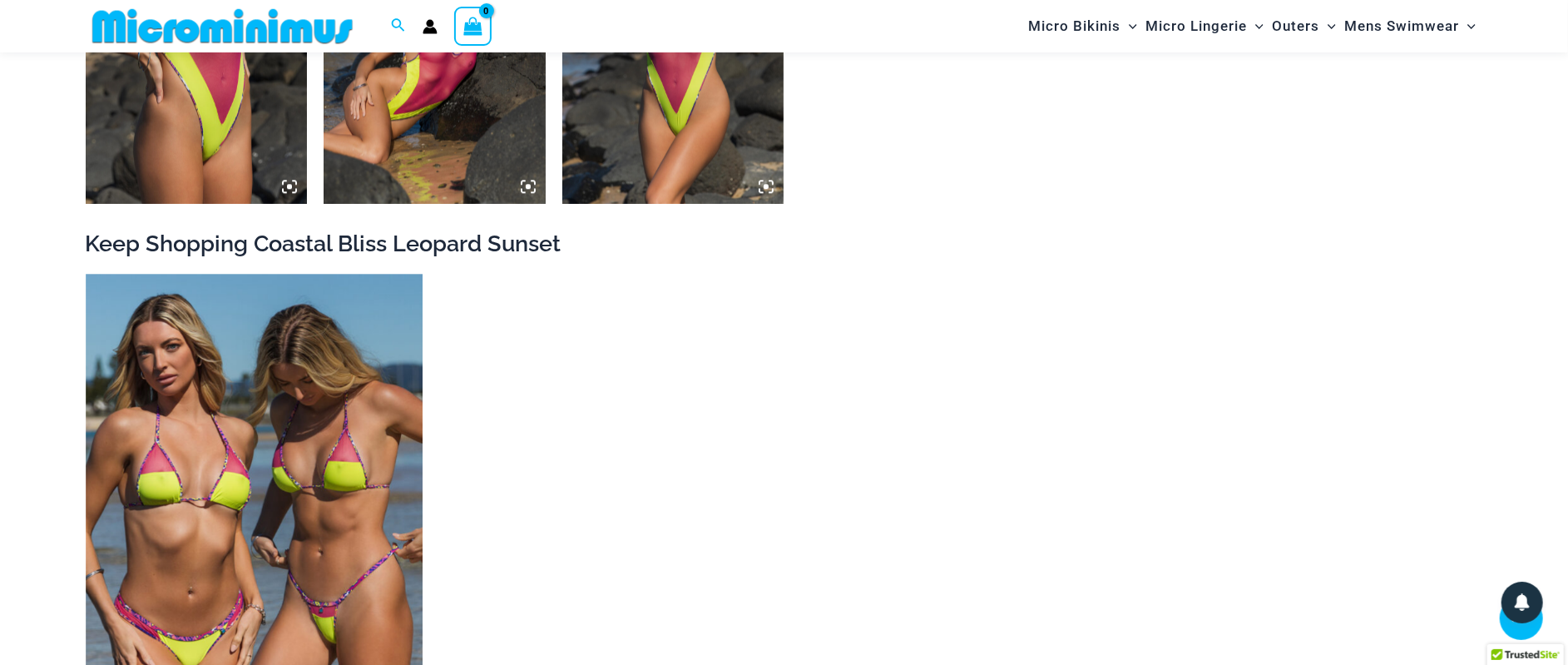
scroll to position [3359, 0]
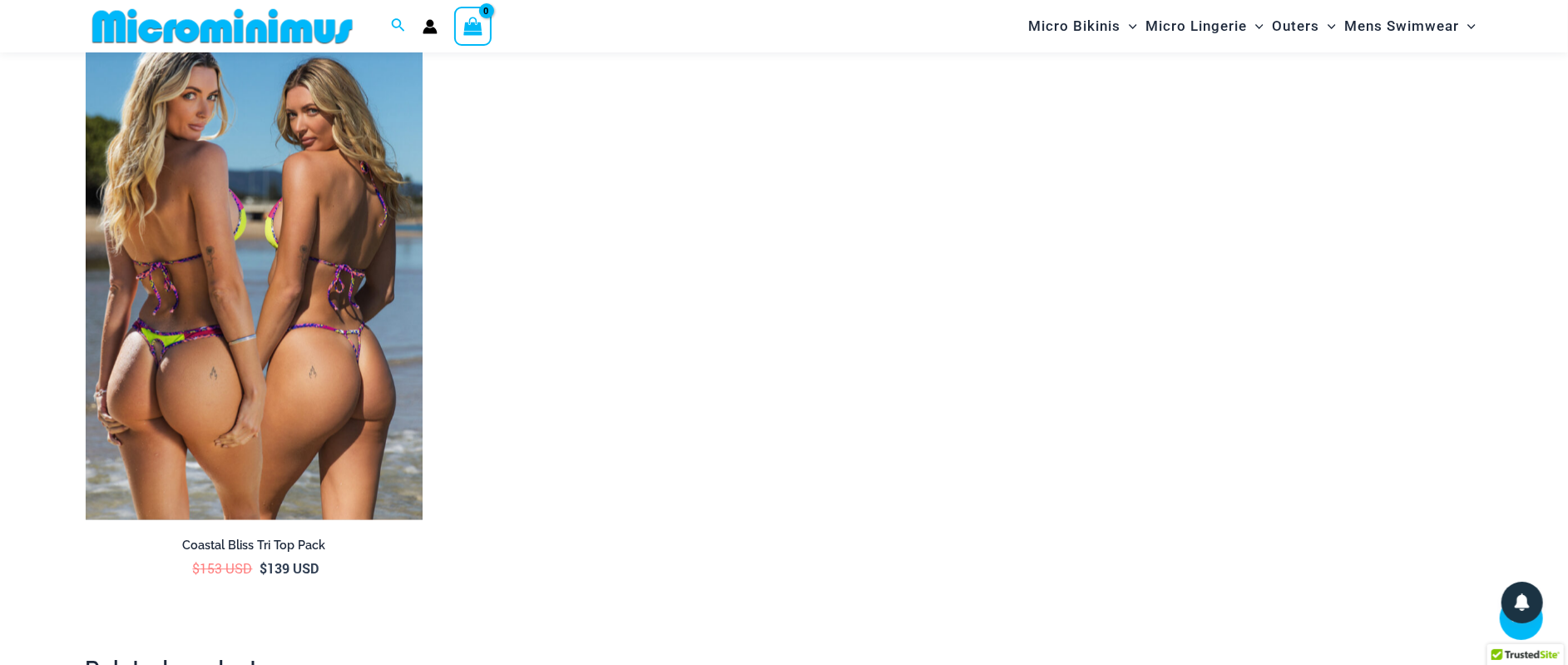
click at [279, 220] on img at bounding box center [254, 267] width 336 height 506
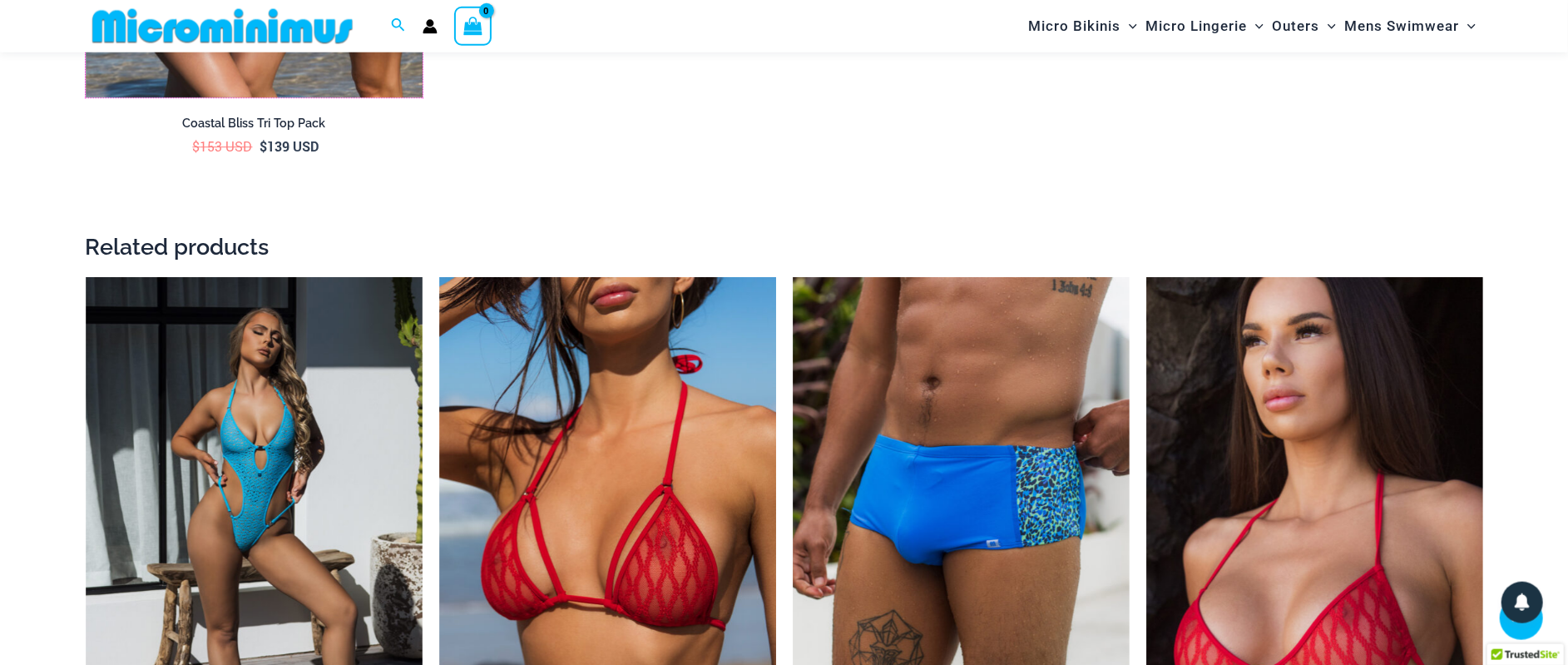
scroll to position [3792, 0]
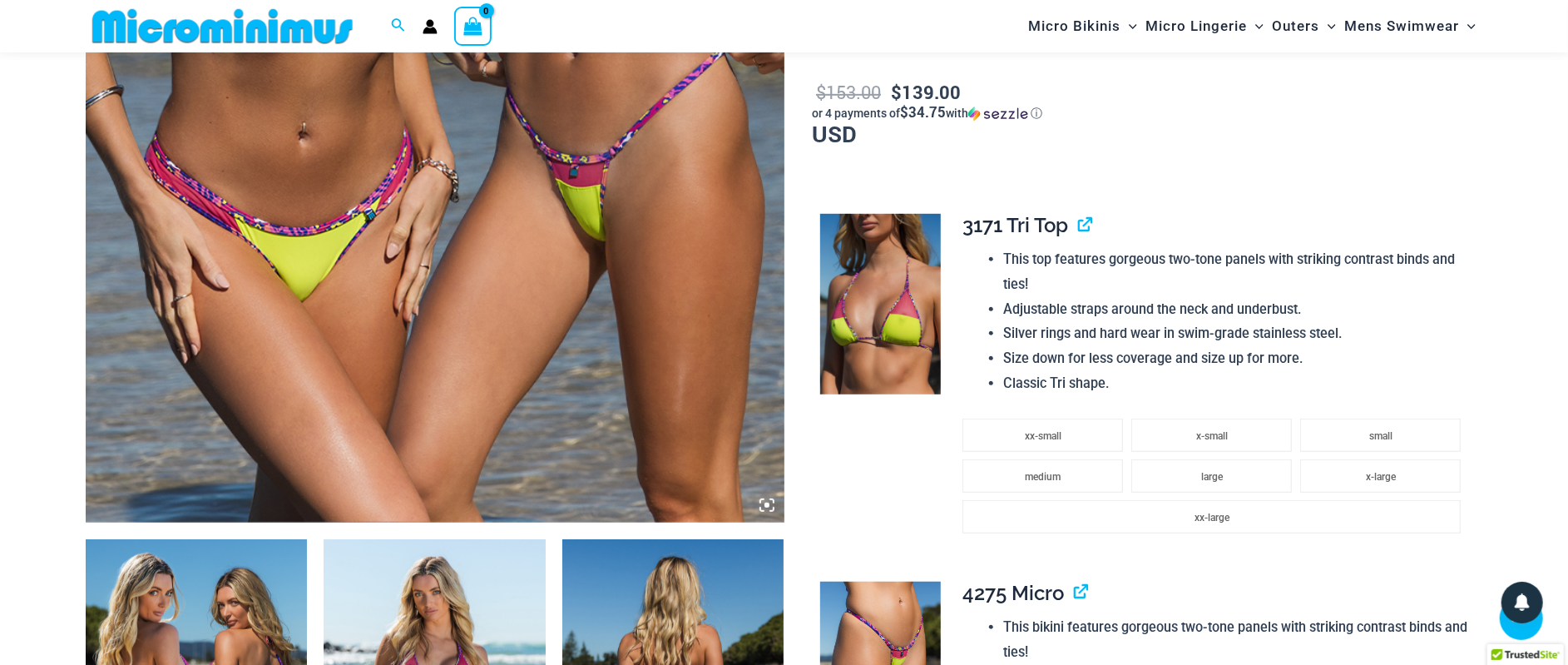
scroll to position [1023, 0]
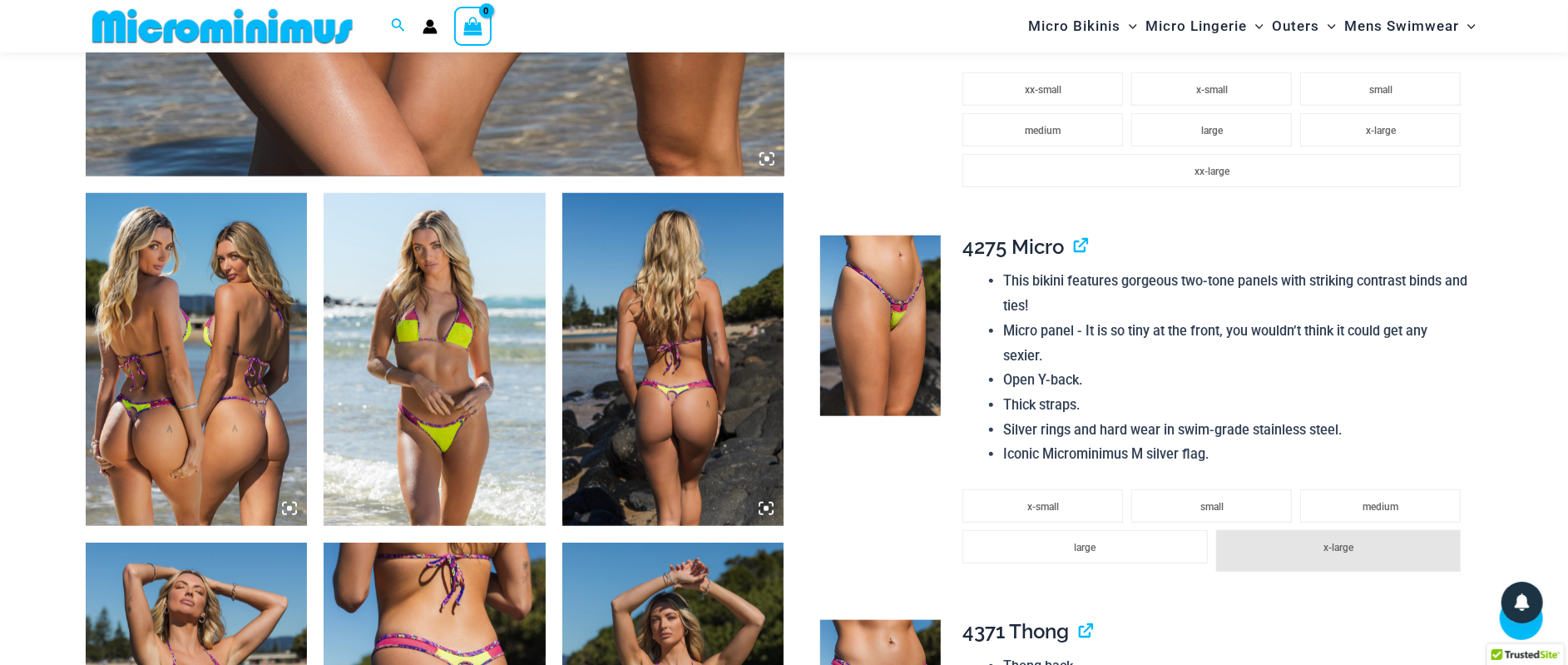
click at [440, 324] on img at bounding box center [435, 359] width 222 height 333
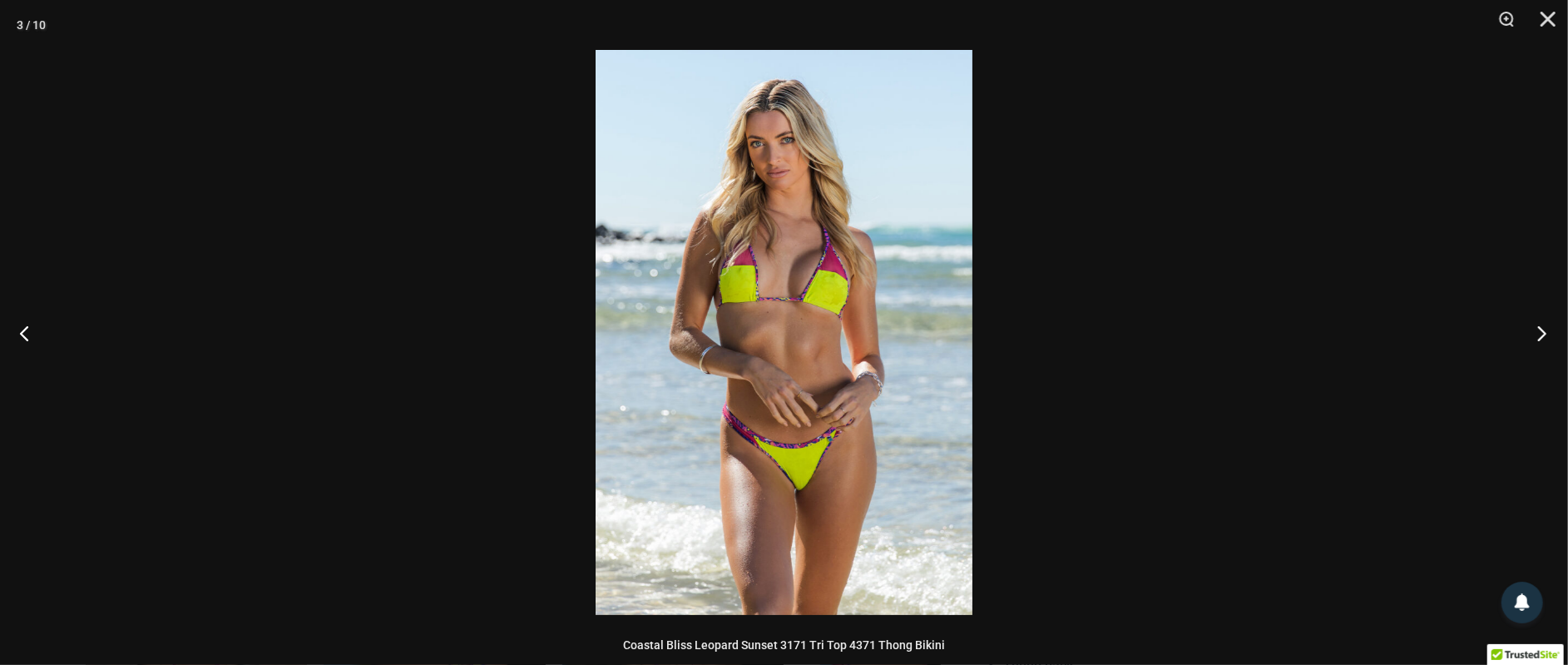
click at [1544, 328] on button "Next" at bounding box center [1536, 333] width 62 height 83
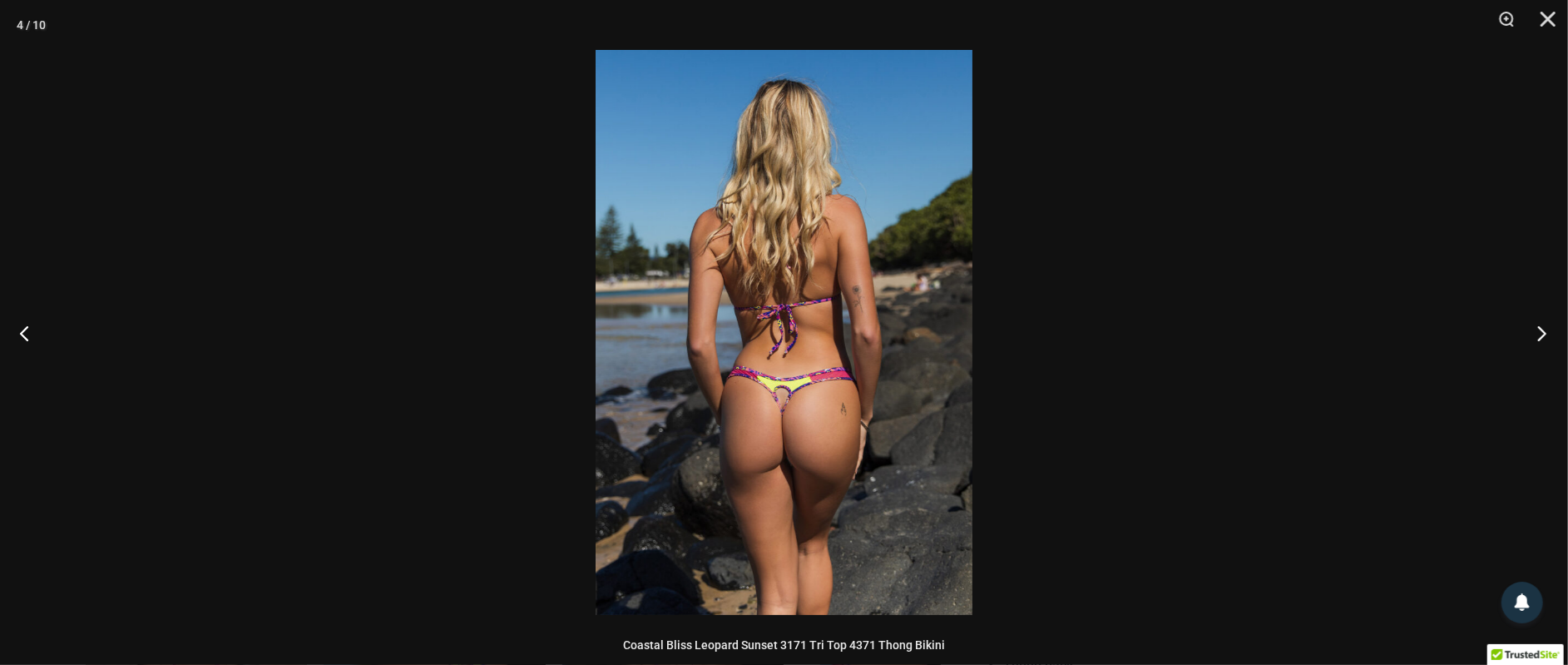
click at [1544, 328] on button "Next" at bounding box center [1536, 333] width 62 height 83
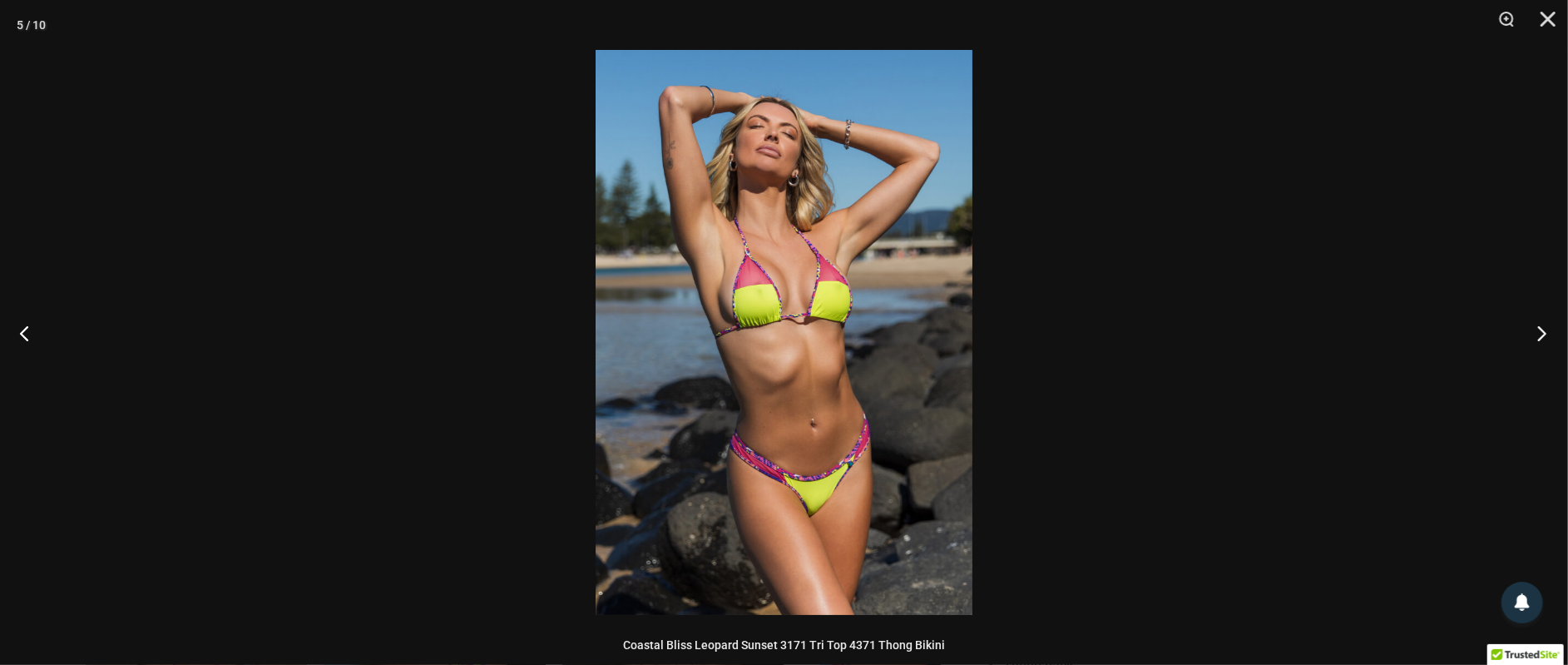
click at [1544, 328] on button "Next" at bounding box center [1536, 333] width 62 height 83
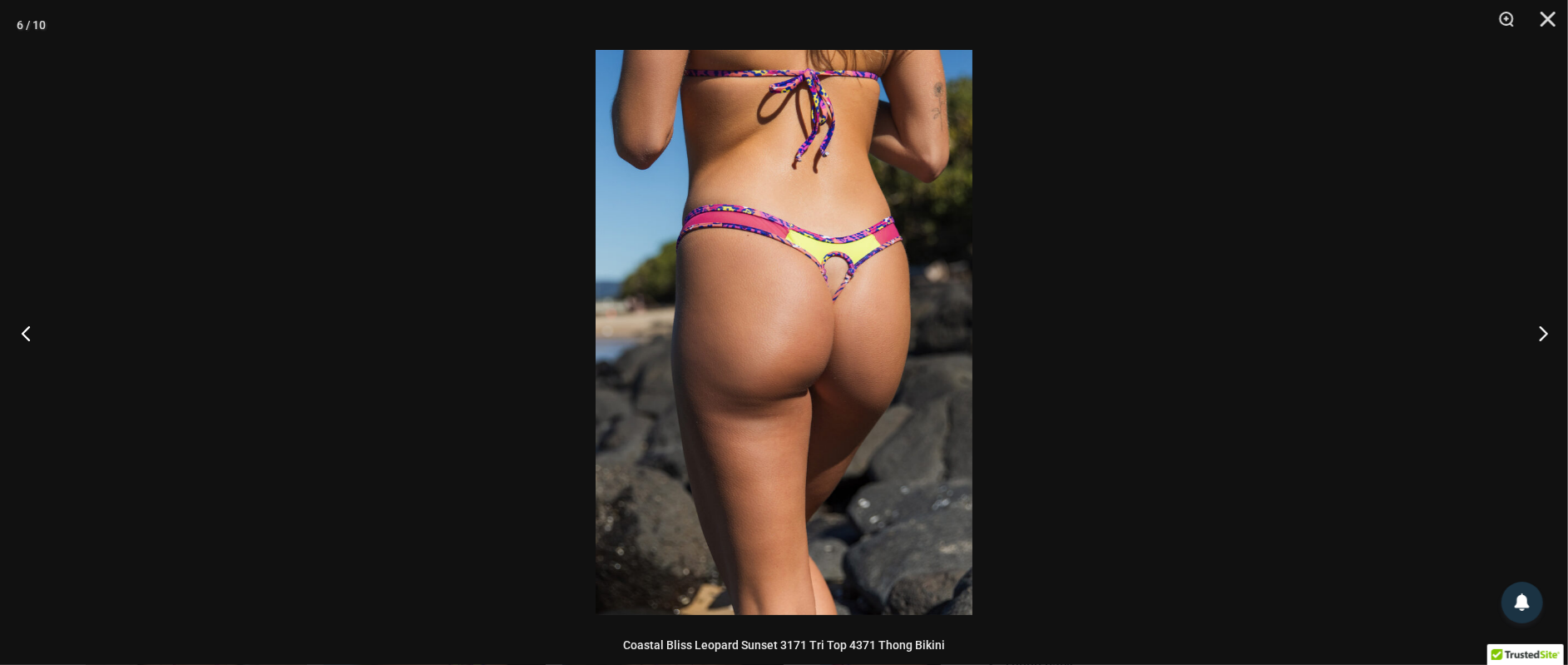
click at [31, 330] on button "Previous" at bounding box center [31, 333] width 62 height 83
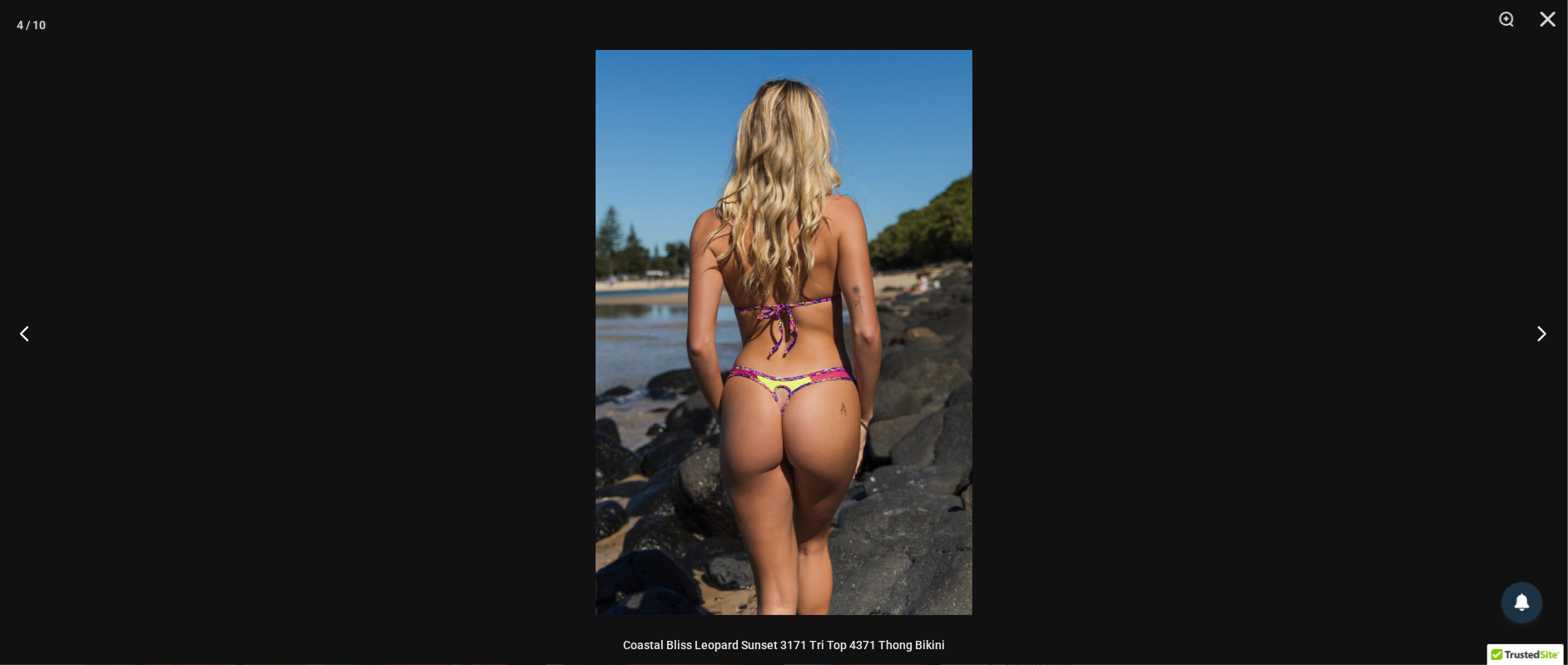
click at [1543, 330] on button "Next" at bounding box center [1536, 333] width 62 height 83
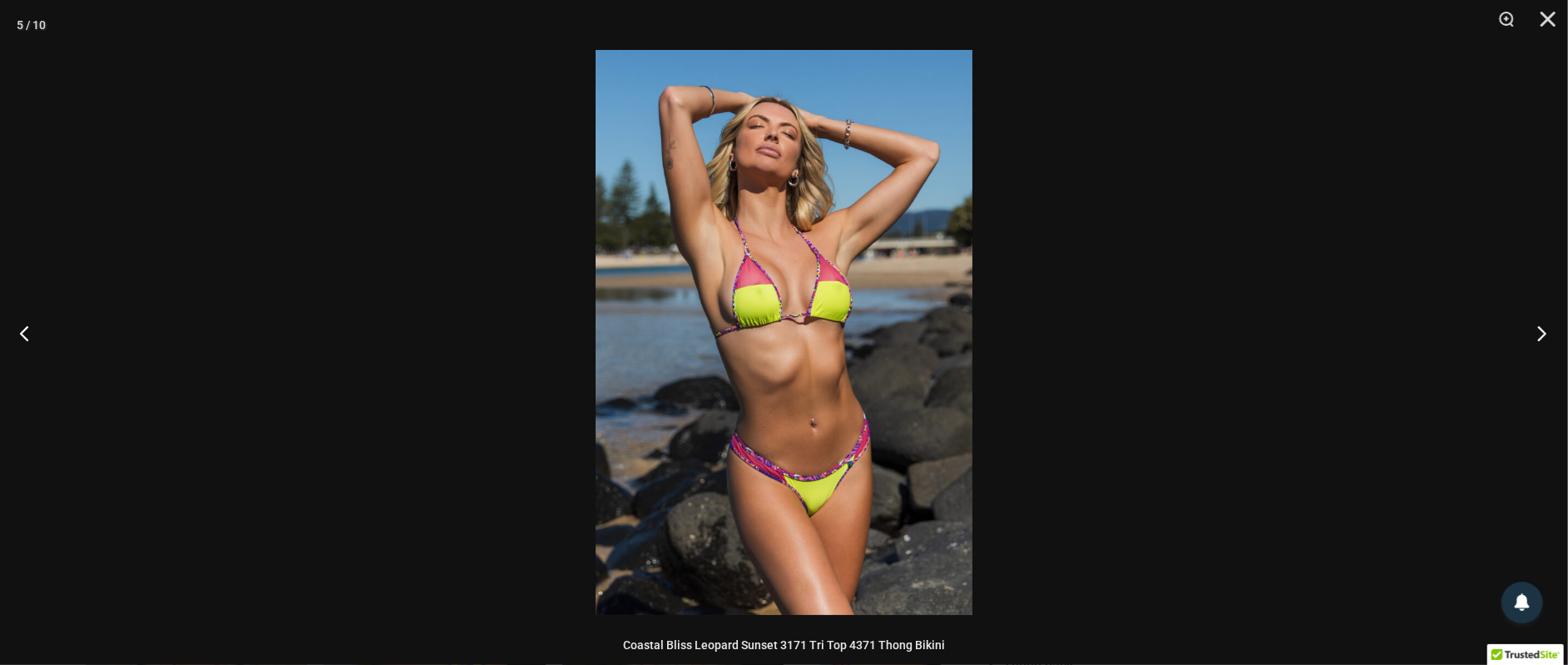
click at [1537, 329] on button "Next" at bounding box center [1536, 333] width 62 height 83
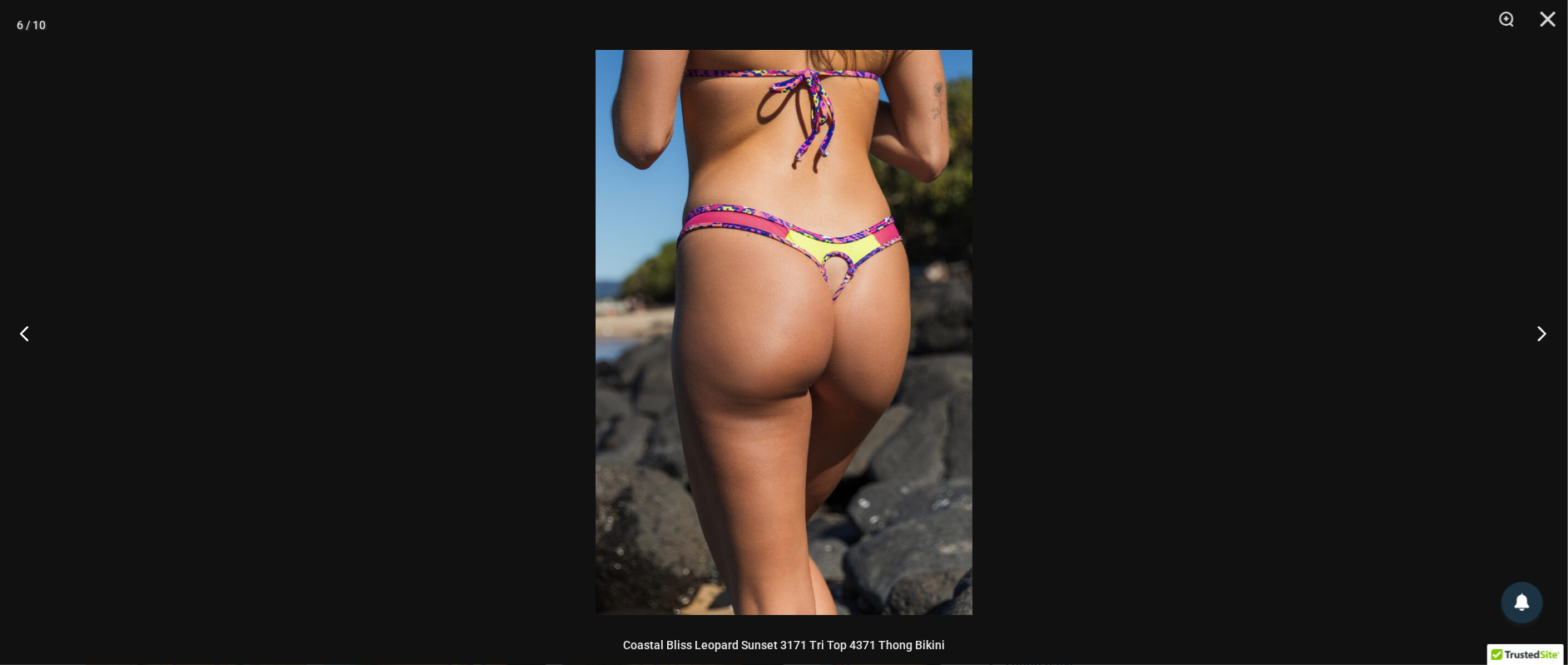
click at [1537, 329] on button "Next" at bounding box center [1536, 333] width 62 height 83
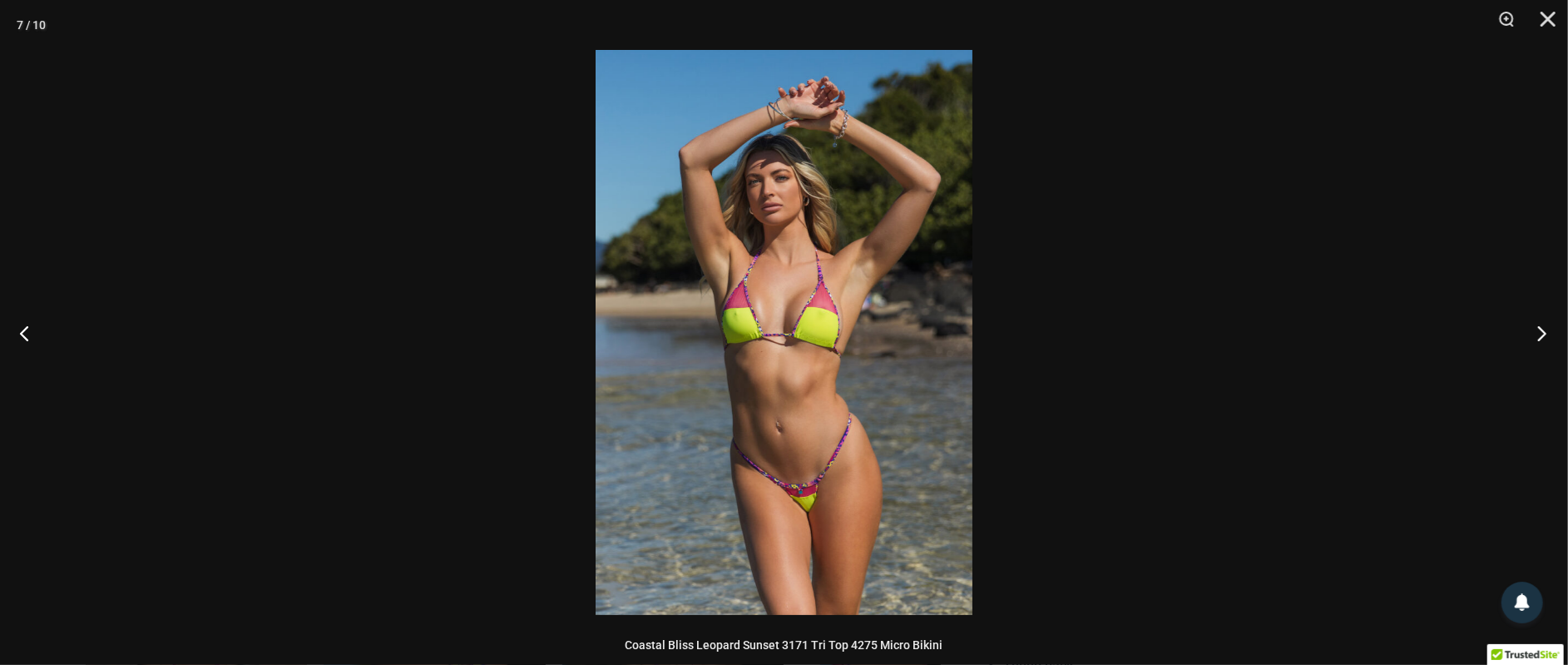
click at [1543, 331] on button "Next" at bounding box center [1536, 333] width 62 height 83
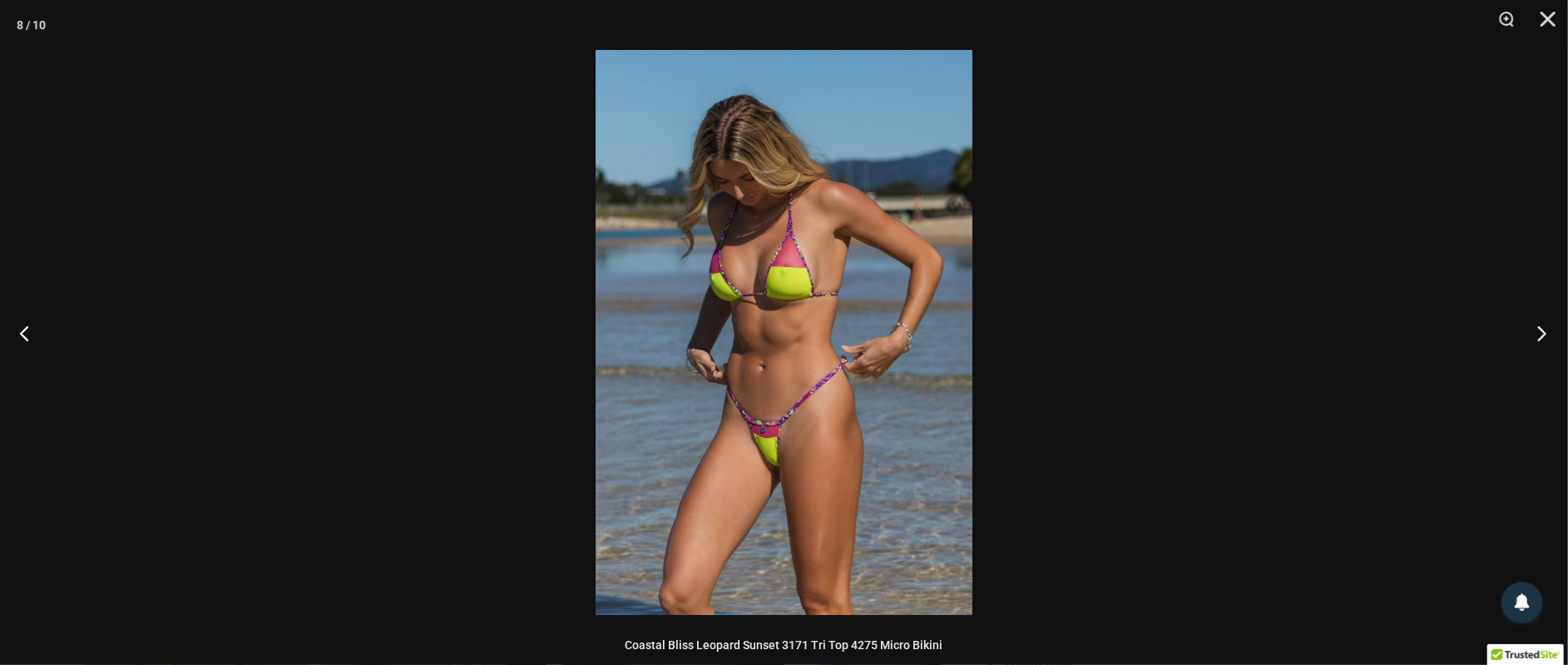
click at [1529, 335] on button "Next" at bounding box center [1536, 333] width 62 height 83
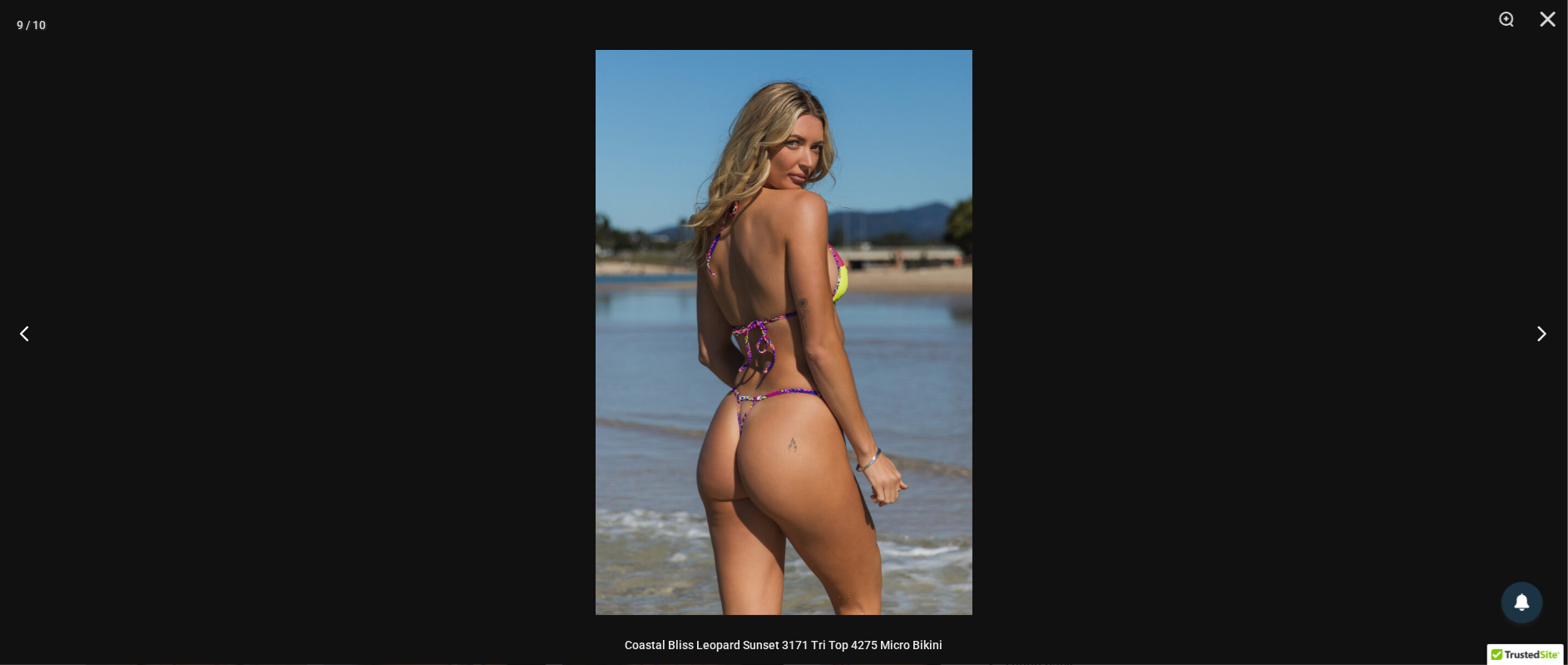
click at [1529, 335] on button "Next" at bounding box center [1536, 333] width 62 height 83
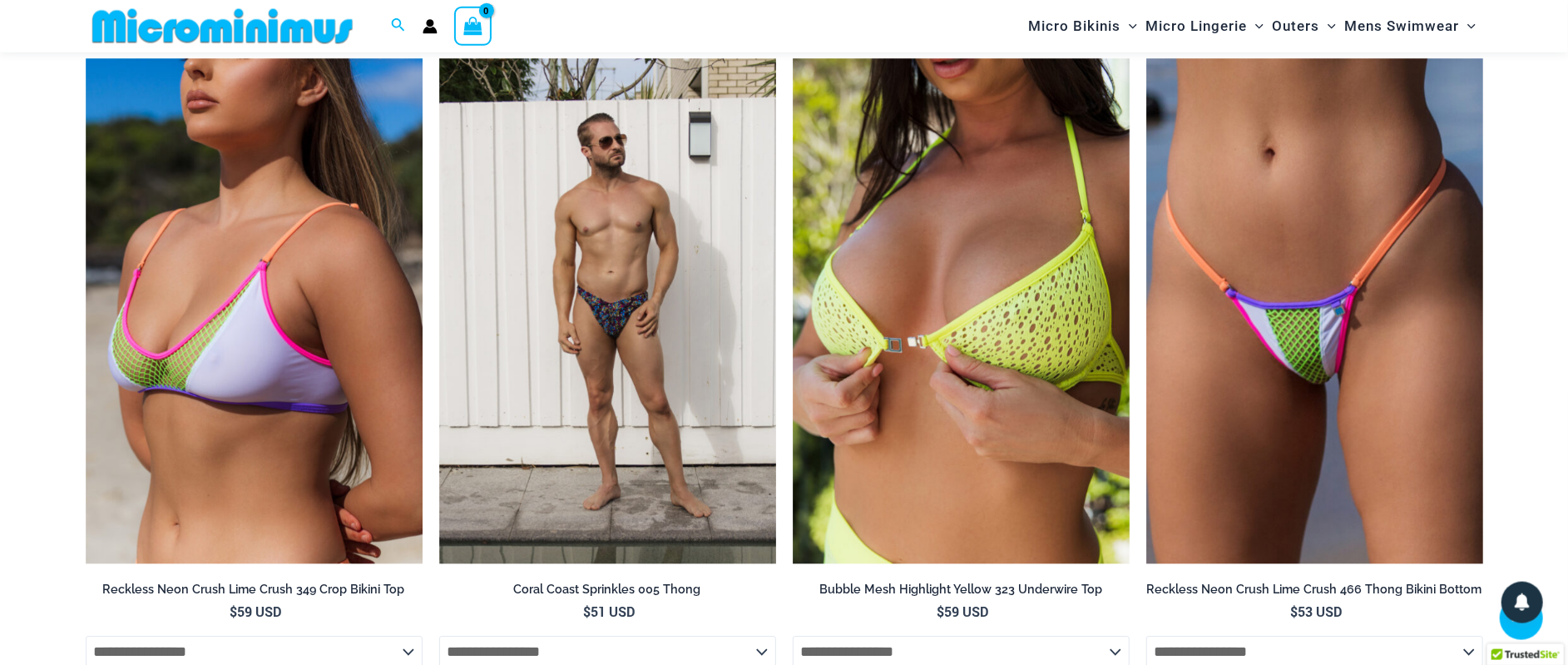
scroll to position [3625, 0]
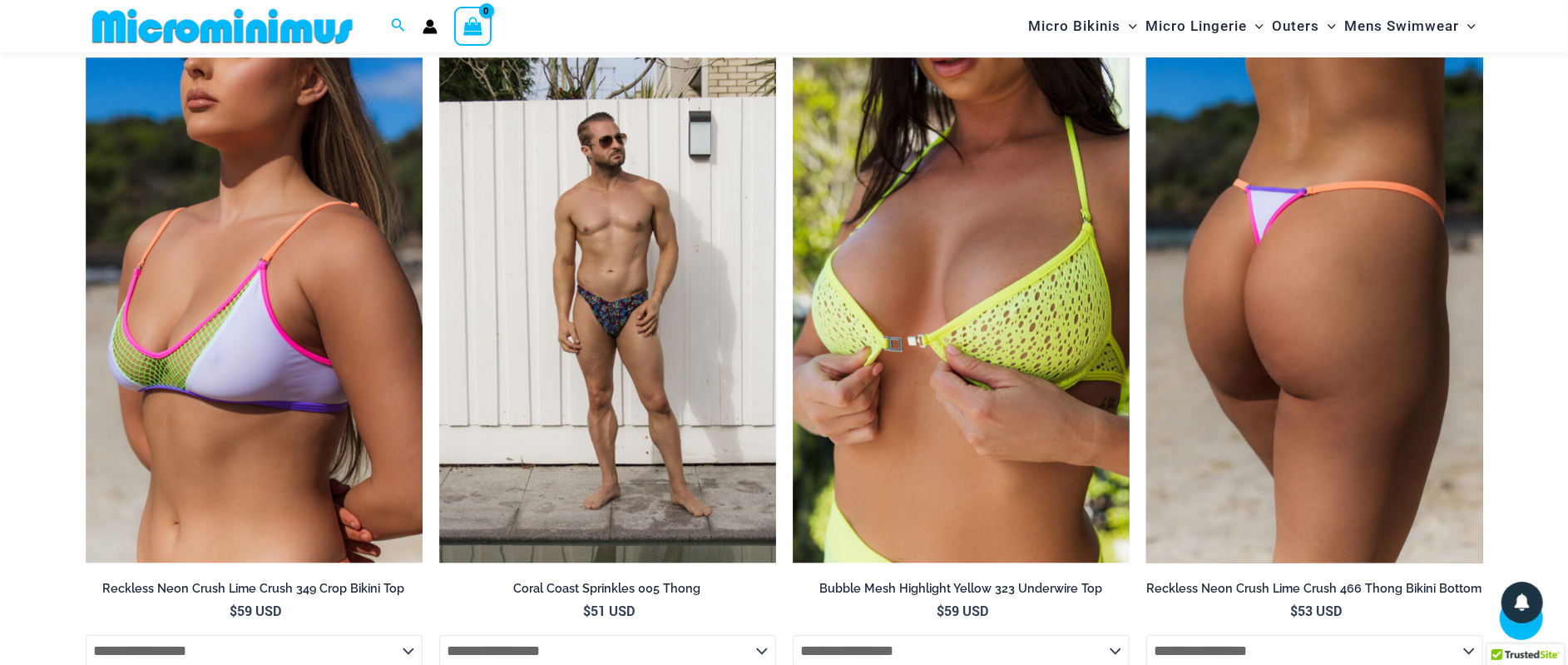
click at [1251, 217] on img at bounding box center [1314, 310] width 336 height 506
click at [1266, 252] on img at bounding box center [1314, 310] width 336 height 506
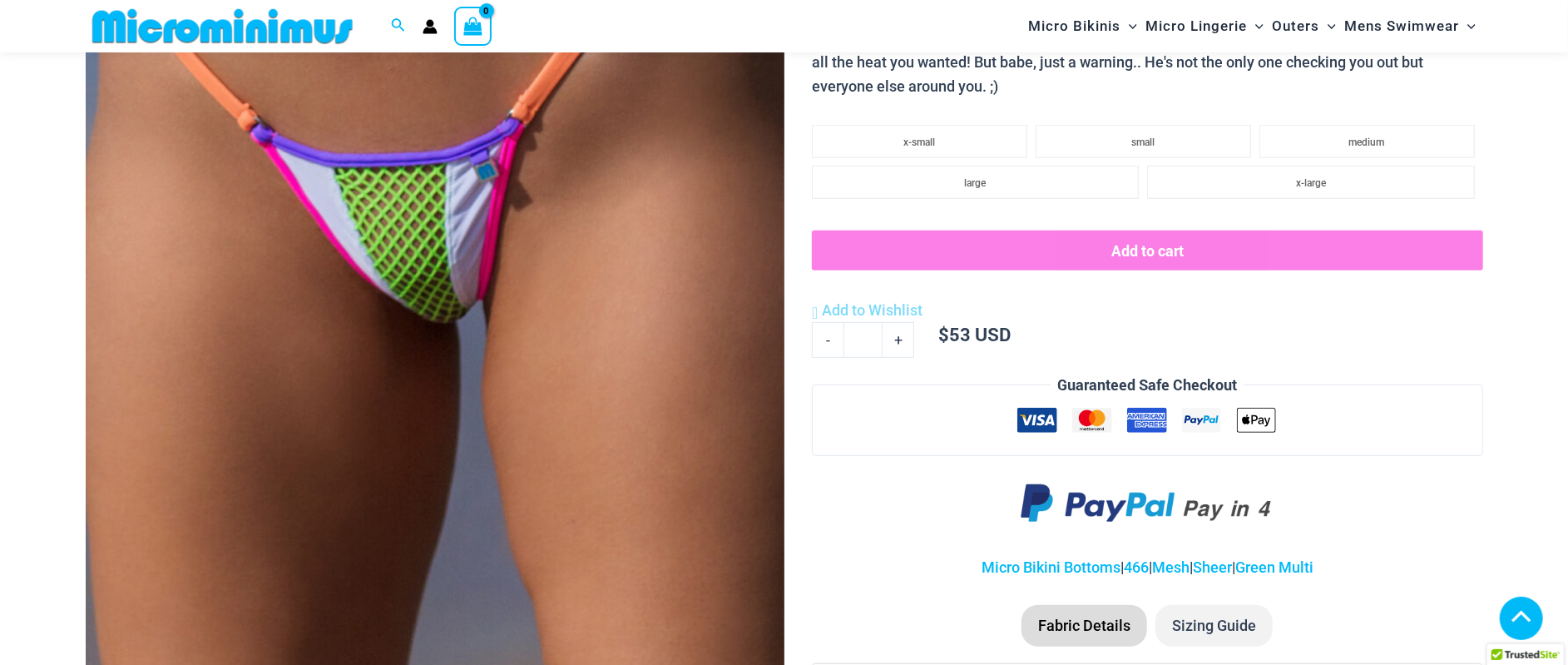
scroll to position [504, 0]
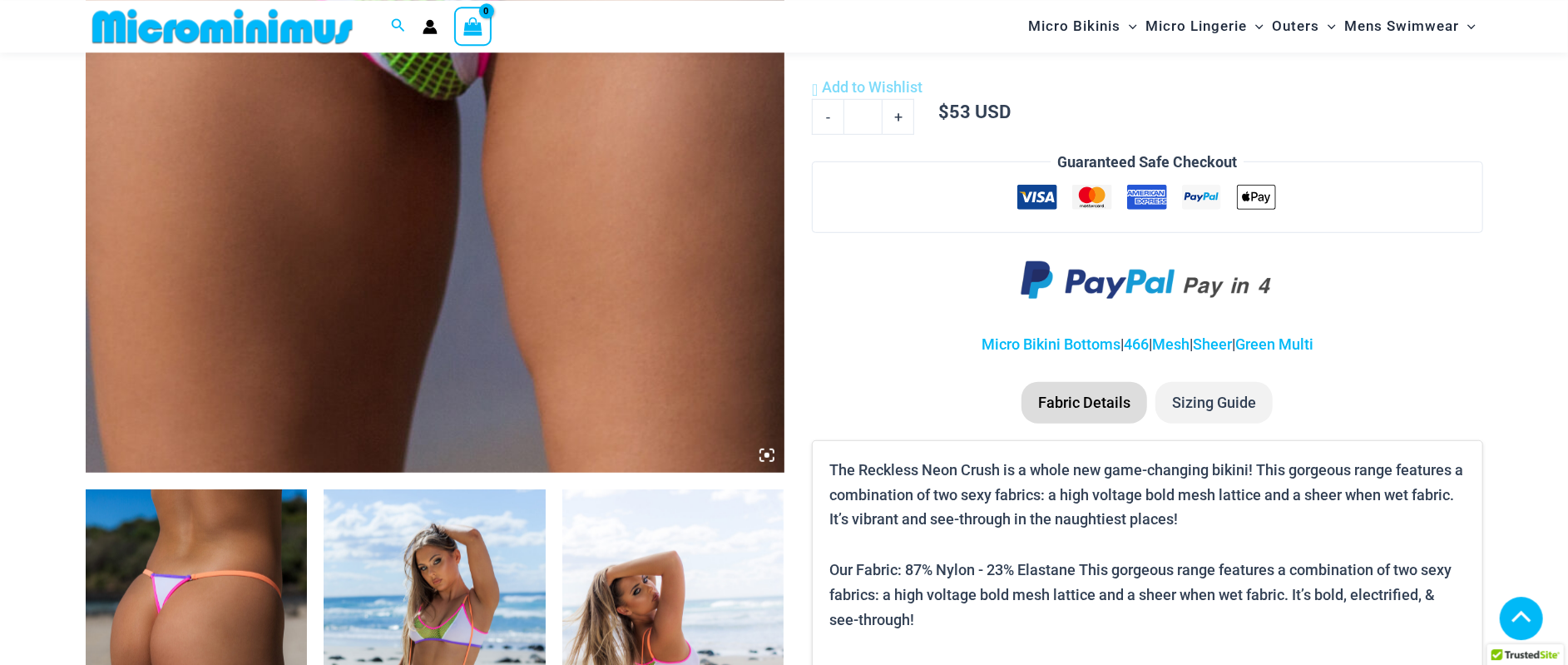
scroll to position [1023, 0]
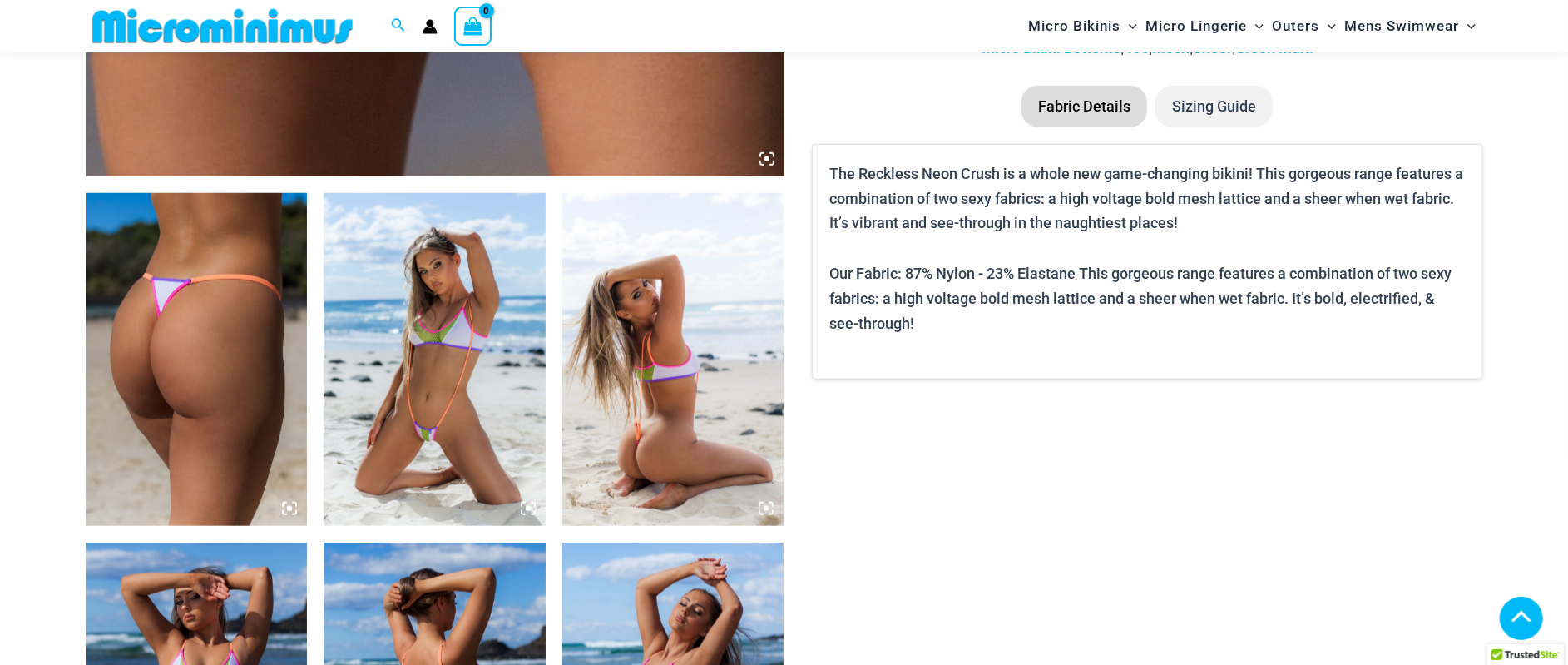
click at [183, 259] on img at bounding box center [196, 359] width 222 height 333
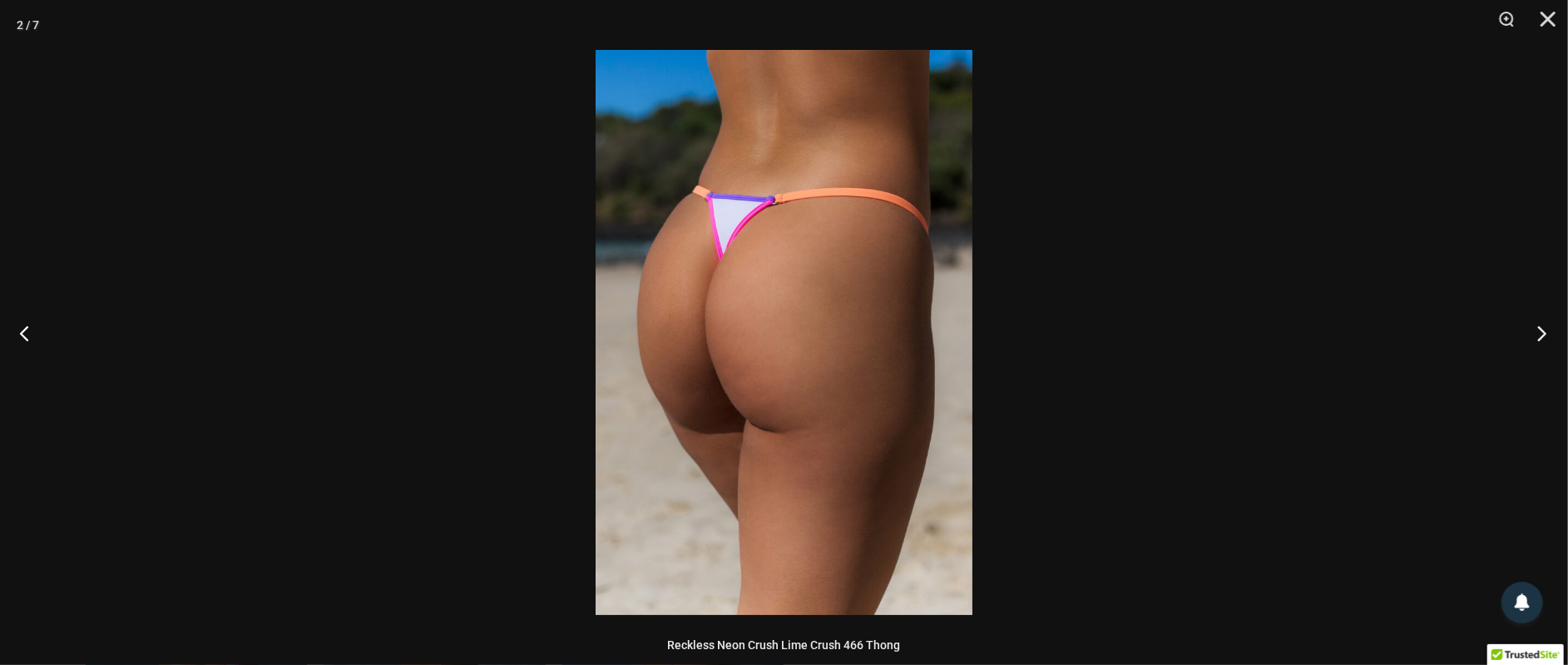
click at [1535, 331] on button "Next" at bounding box center [1536, 333] width 62 height 83
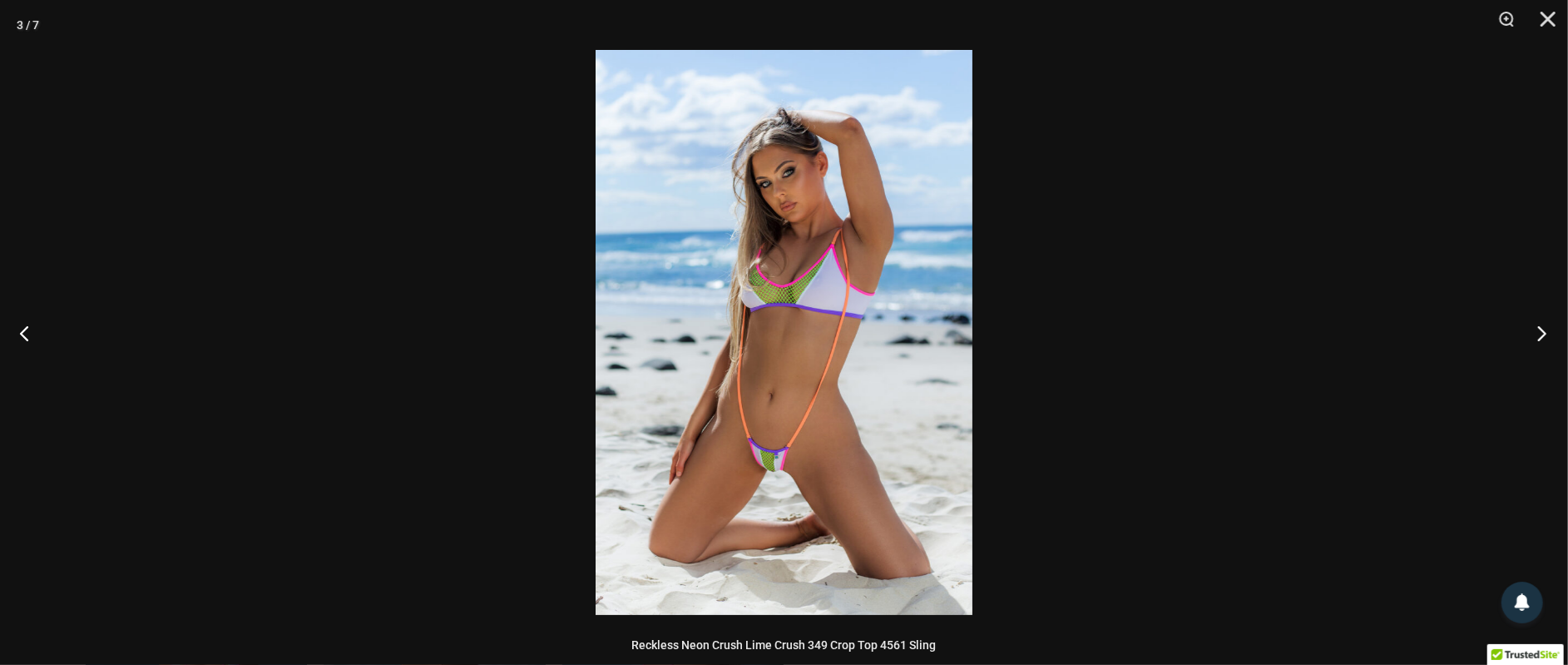
click at [1535, 331] on button "Next" at bounding box center [1536, 333] width 62 height 83
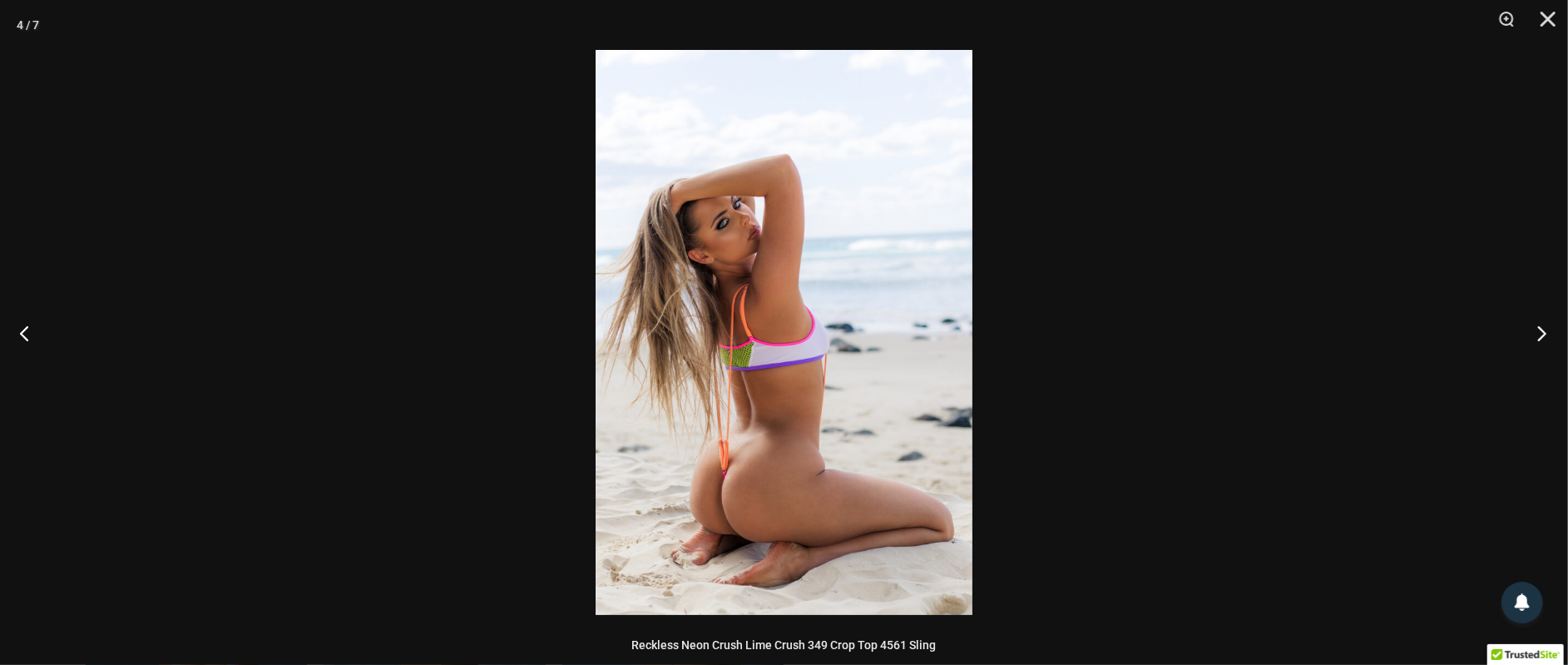
click at [1535, 331] on button "Next" at bounding box center [1536, 333] width 62 height 83
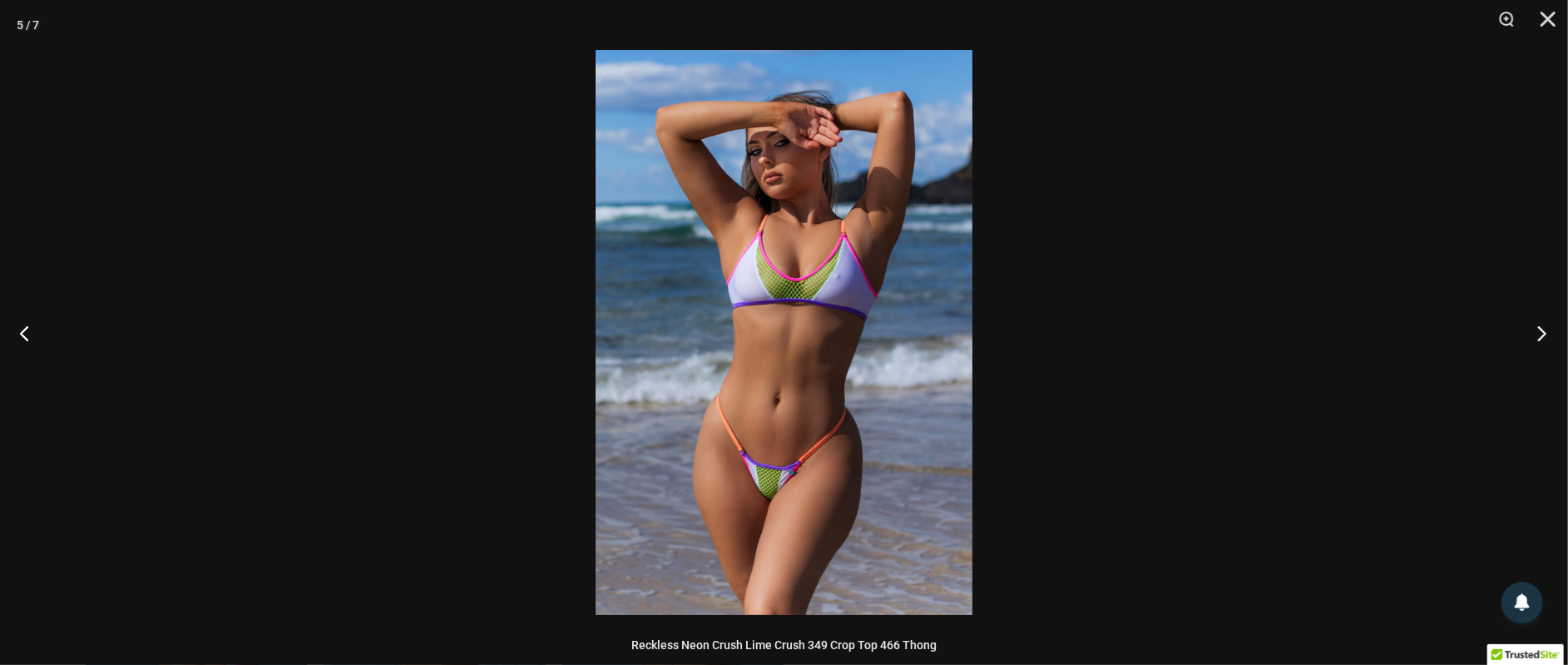
click at [1541, 331] on button "Next" at bounding box center [1536, 333] width 62 height 83
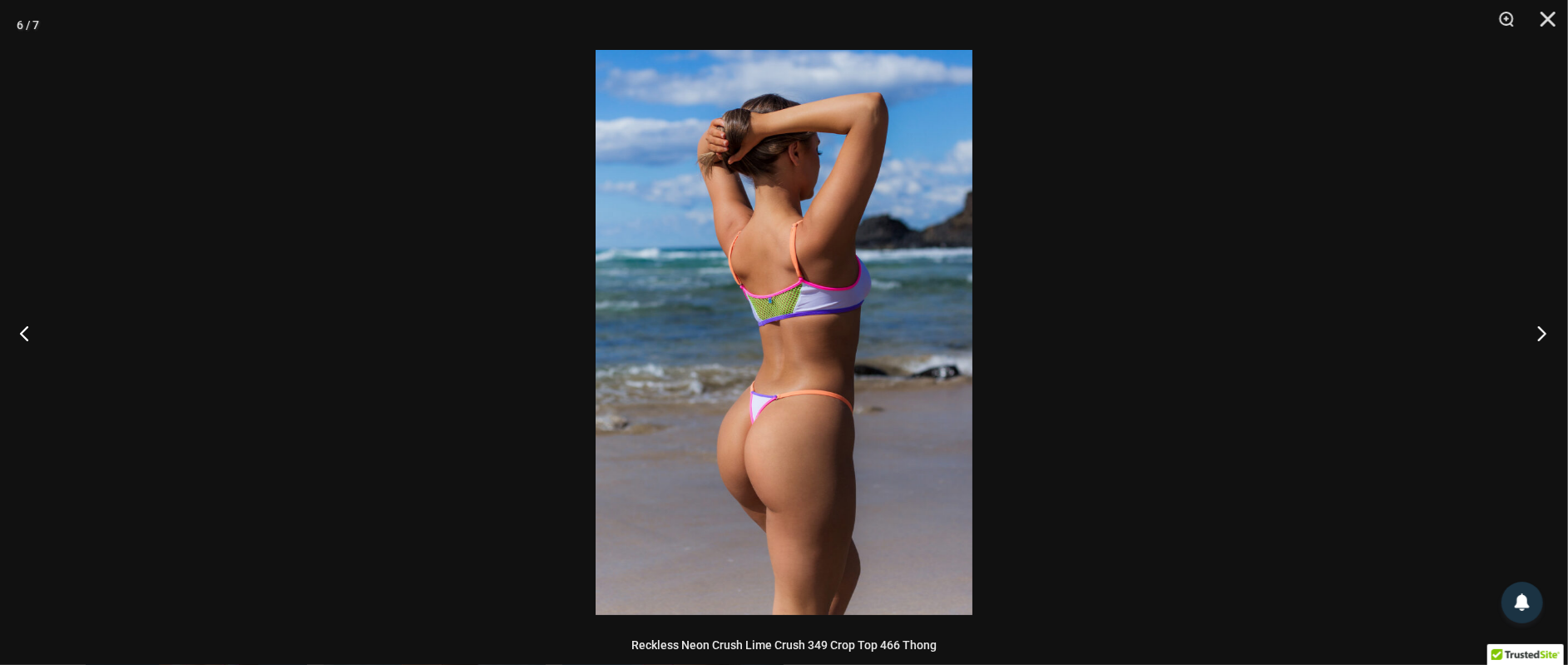
click at [1541, 331] on button "Next" at bounding box center [1536, 333] width 62 height 83
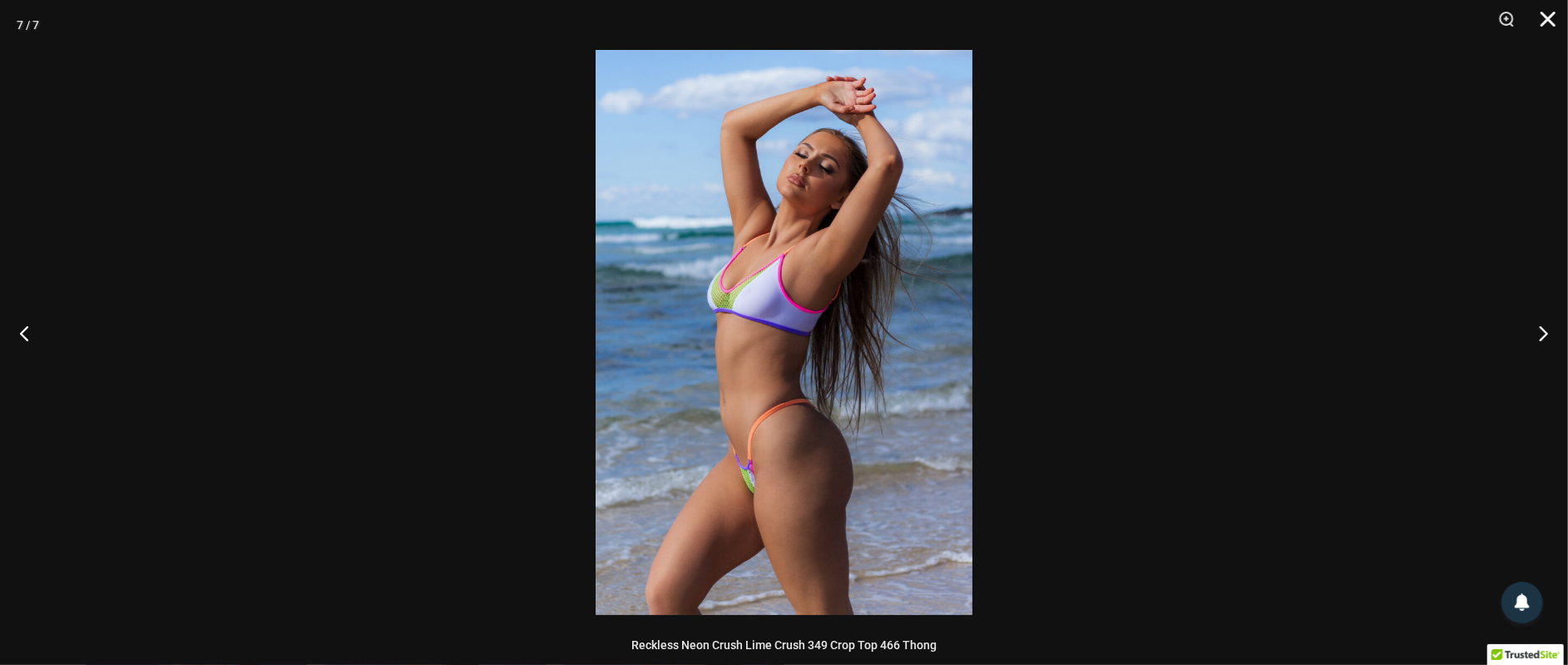
click at [1555, 20] on button "Close" at bounding box center [1542, 24] width 41 height 49
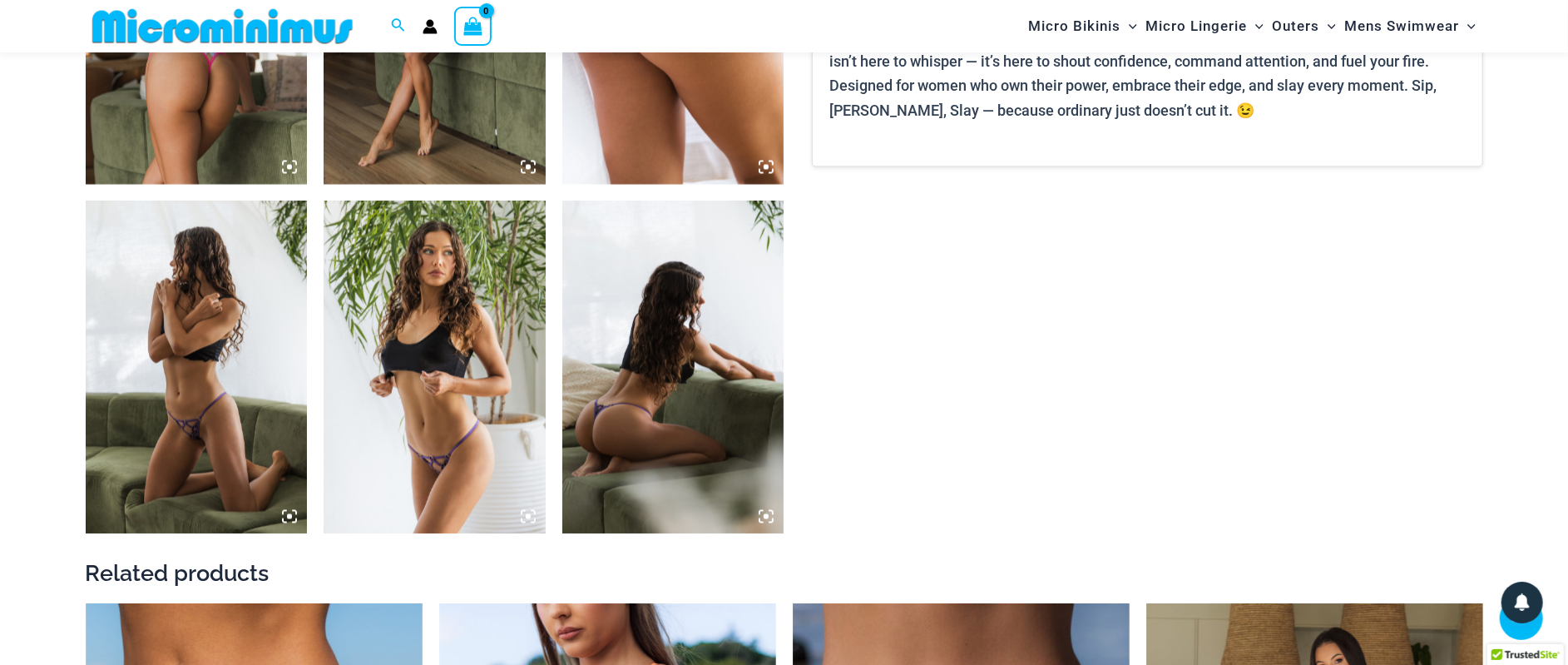
scroll to position [2846, 0]
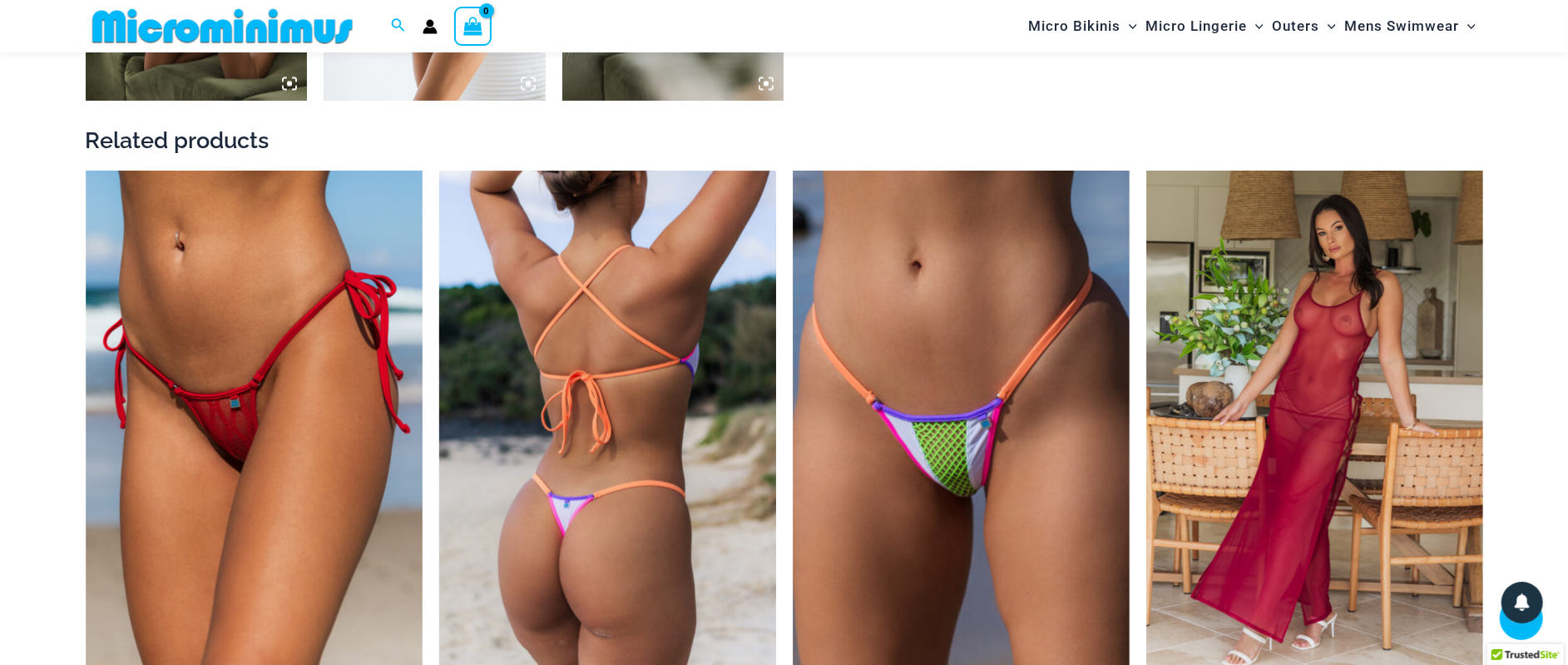
click at [621, 301] on img at bounding box center [607, 424] width 336 height 506
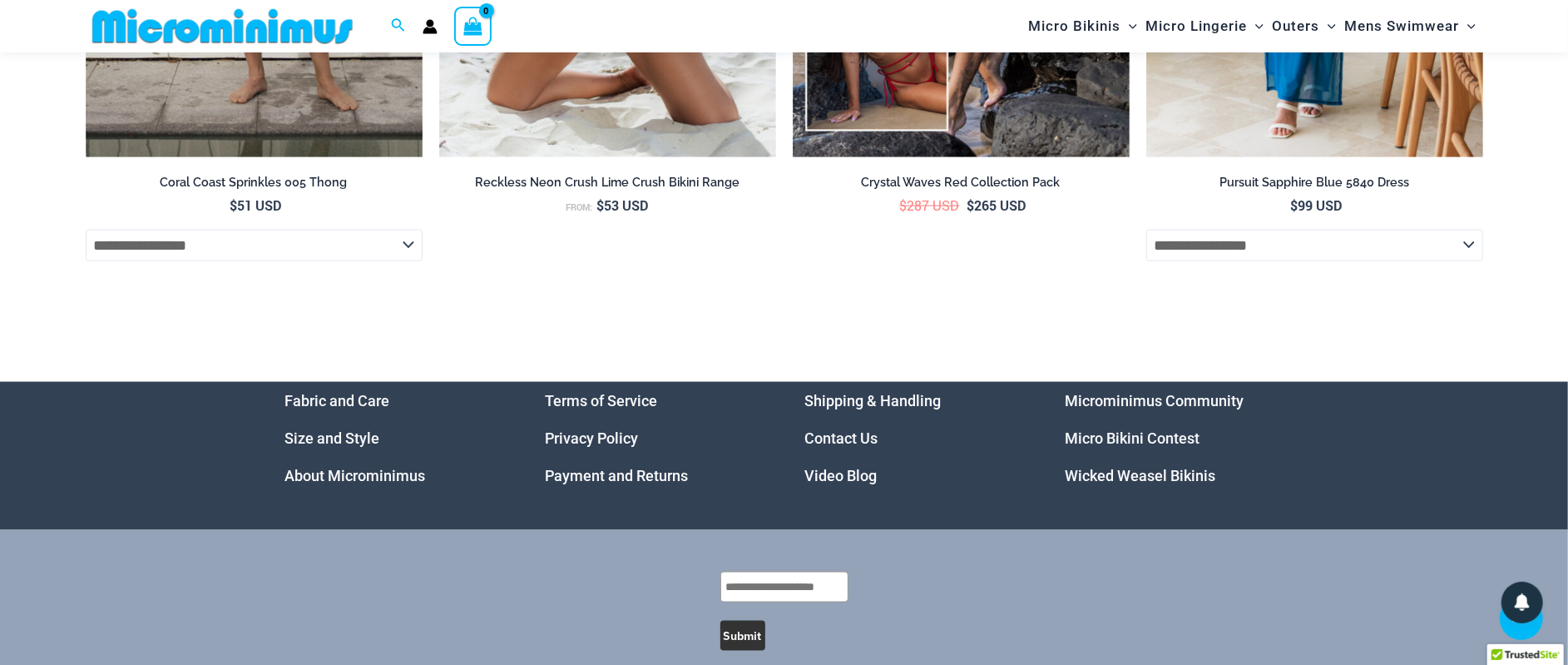
scroll to position [6394, 0]
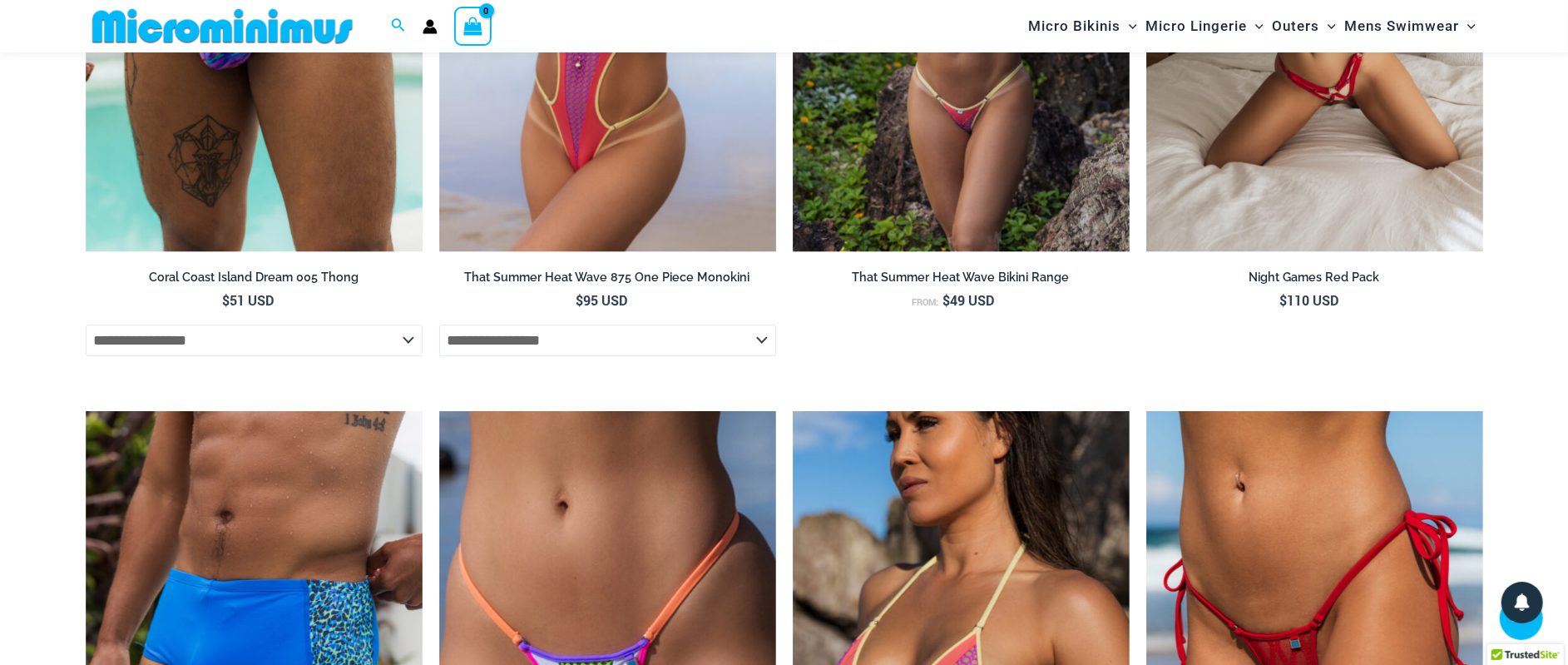
scroll to position [3965, 0]
